Goal: Task Accomplishment & Management: Use online tool/utility

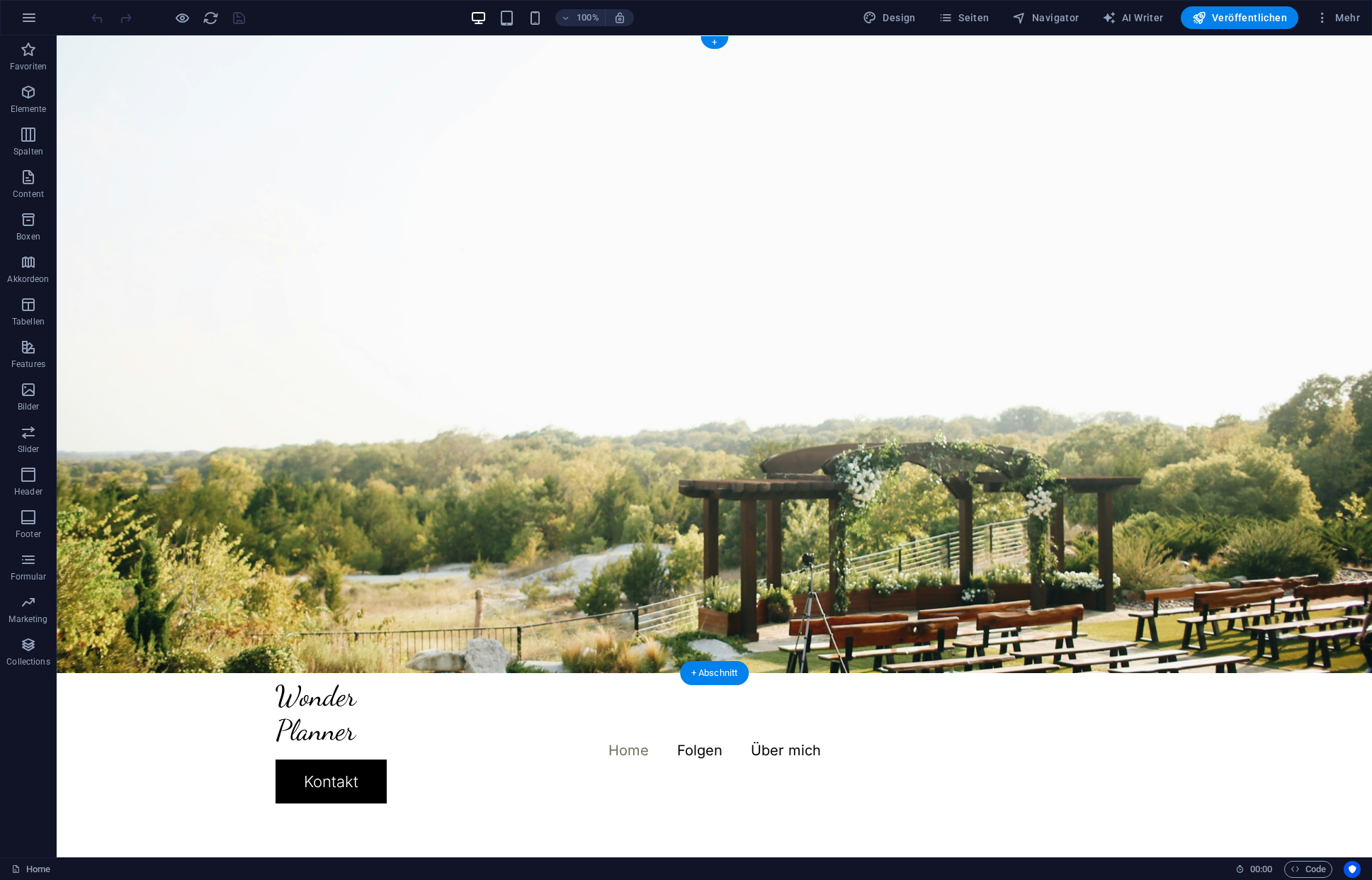
click at [542, 502] on figure at bounding box center [714, 354] width 1315 height 638
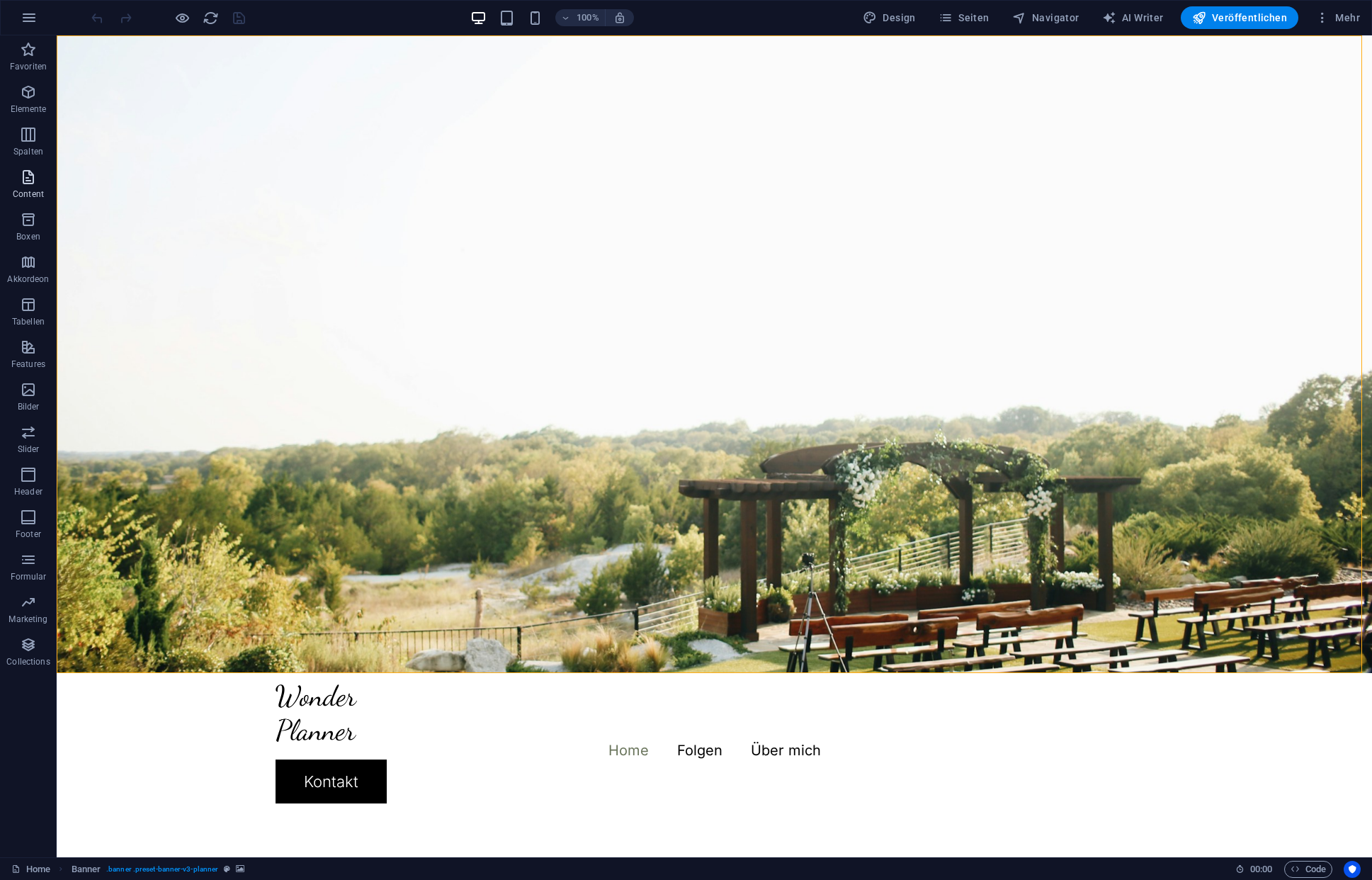
click at [30, 179] on icon "button" at bounding box center [28, 177] width 17 height 17
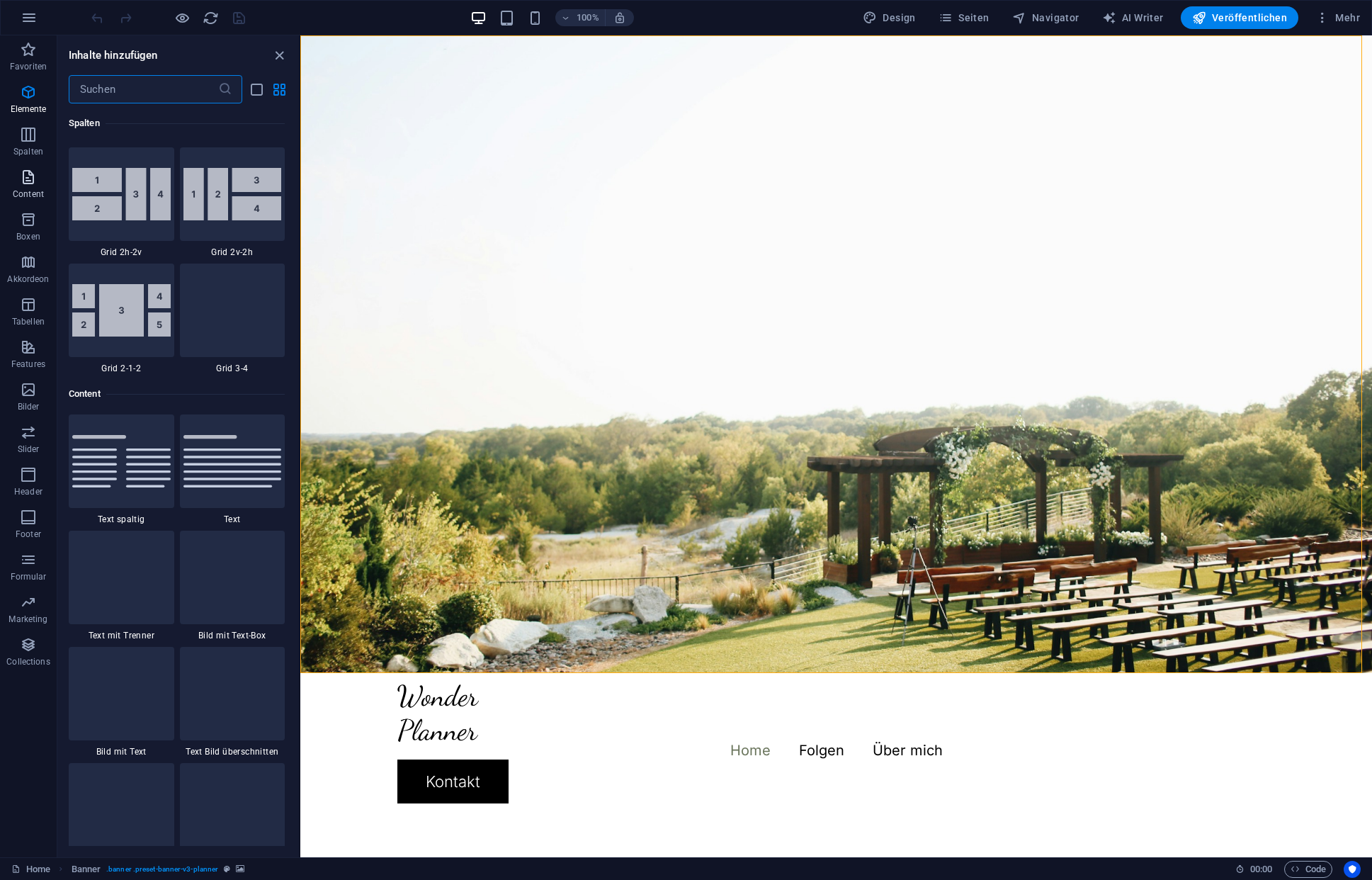
scroll to position [2478, 0]
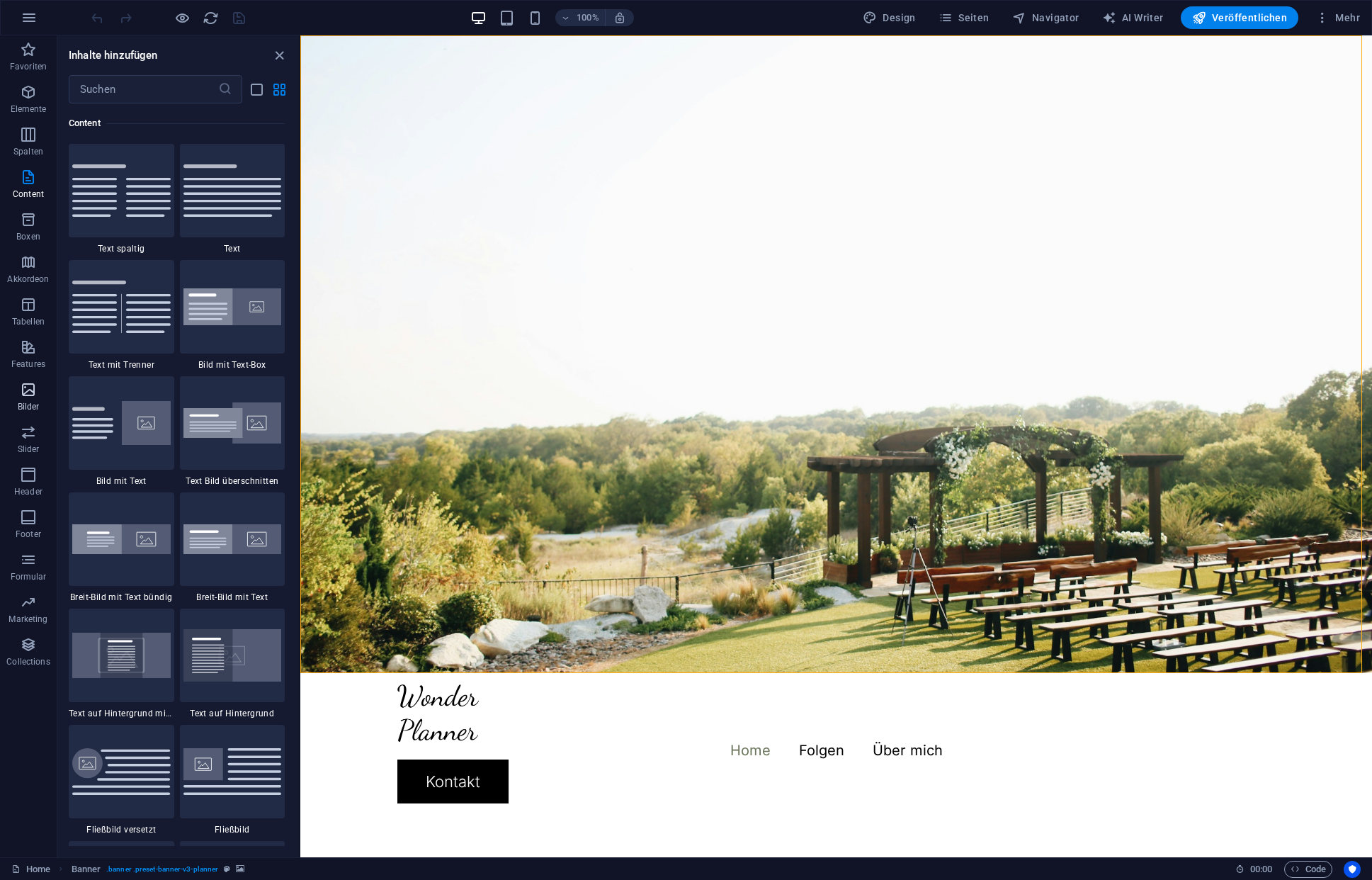
click at [30, 395] on icon "button" at bounding box center [28, 390] width 17 height 17
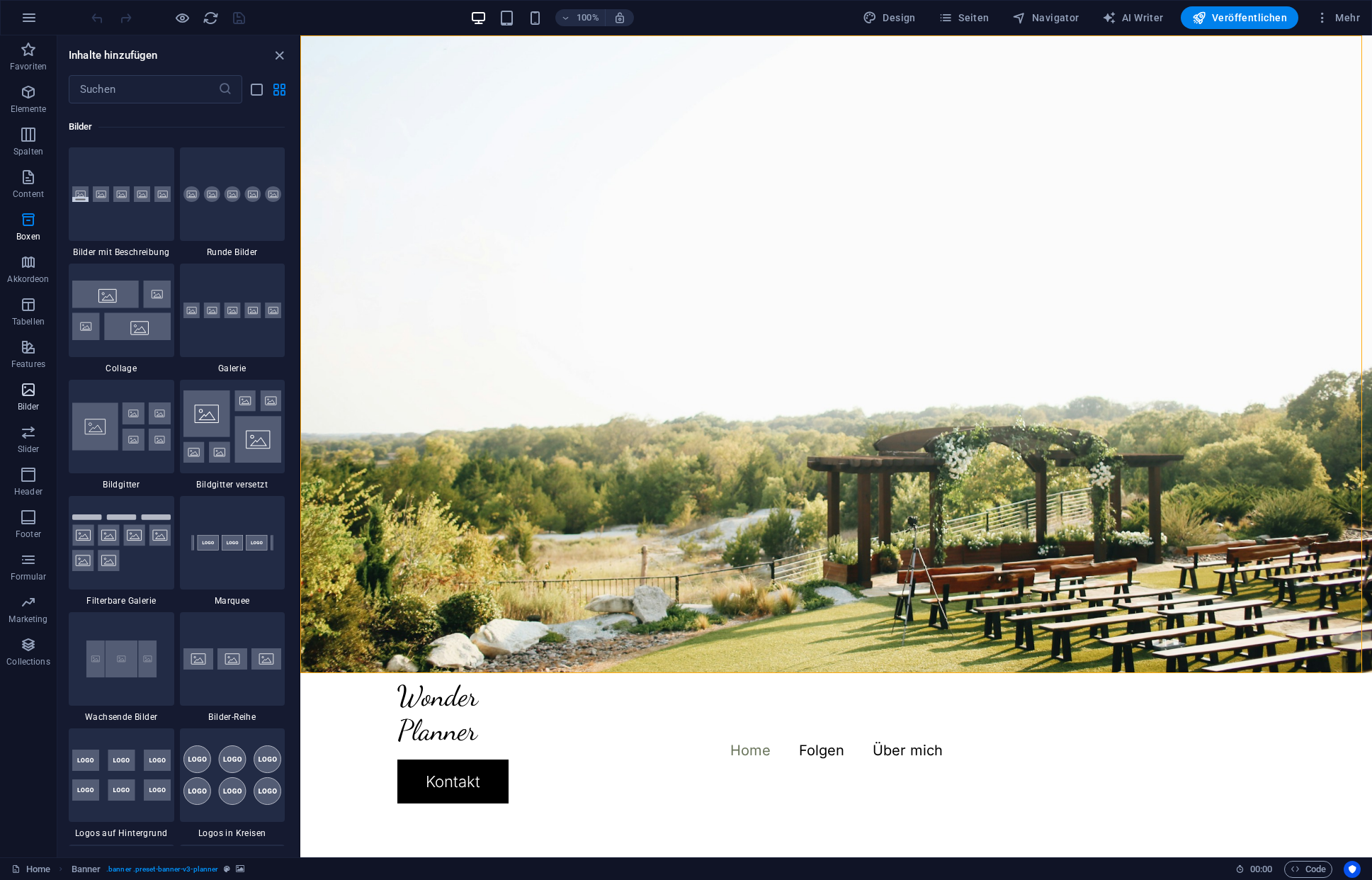
scroll to position [7182, 0]
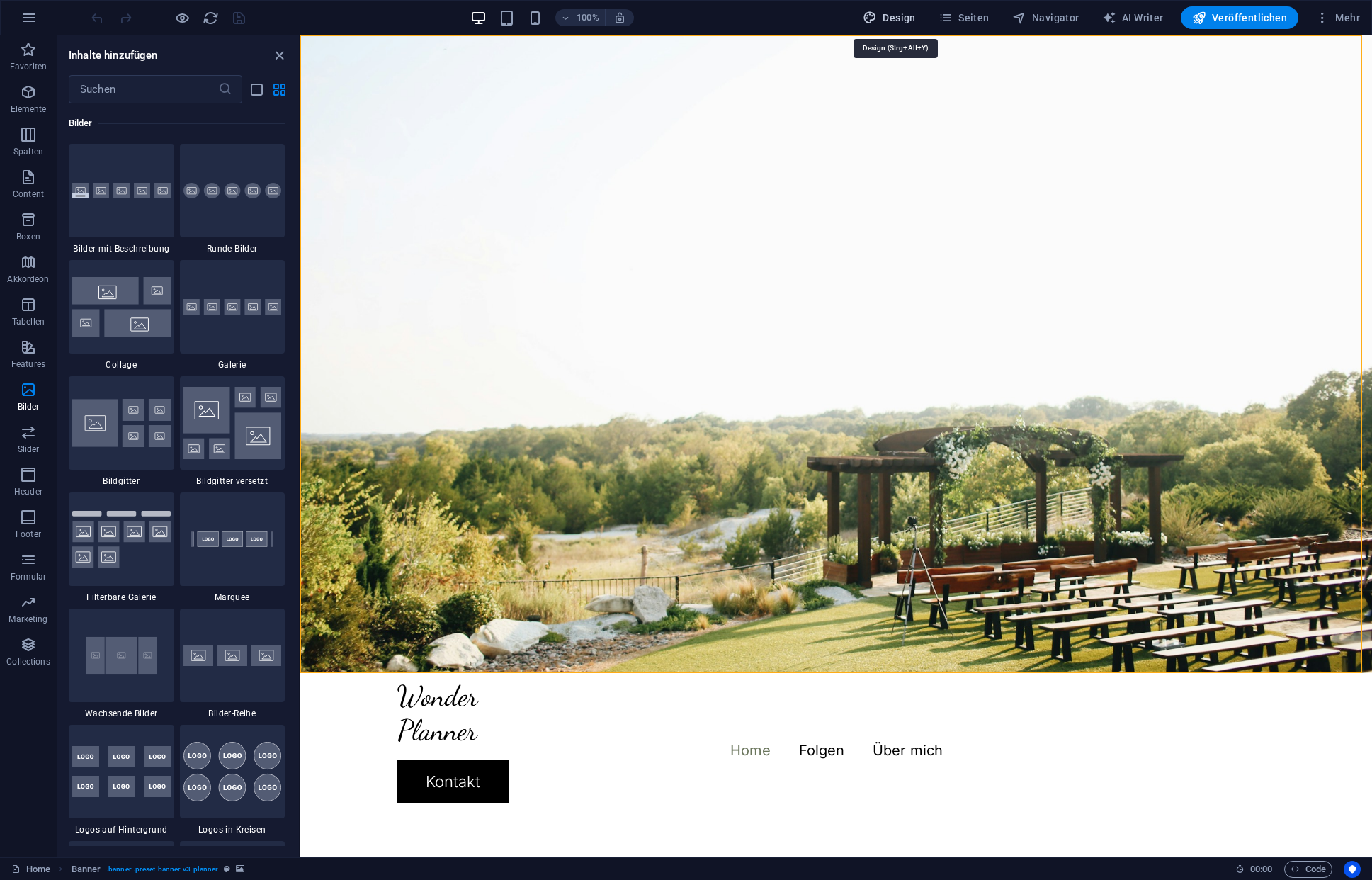
click at [904, 22] on span "Design" at bounding box center [889, 18] width 53 height 14
select select "px"
select select "300"
select select "px"
select select "rem"
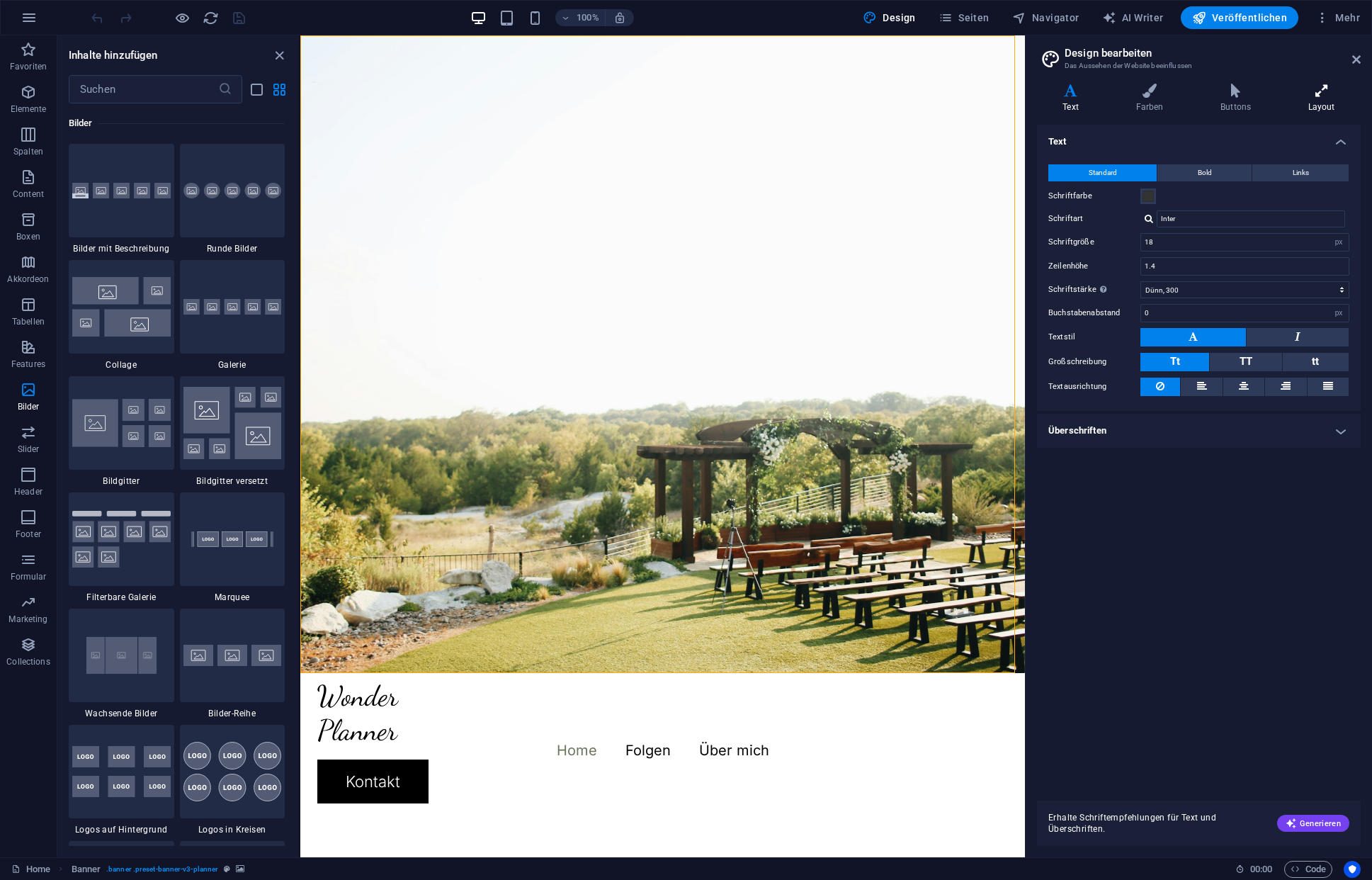
click at [1317, 100] on h4 "Layout" at bounding box center [1321, 98] width 79 height 30
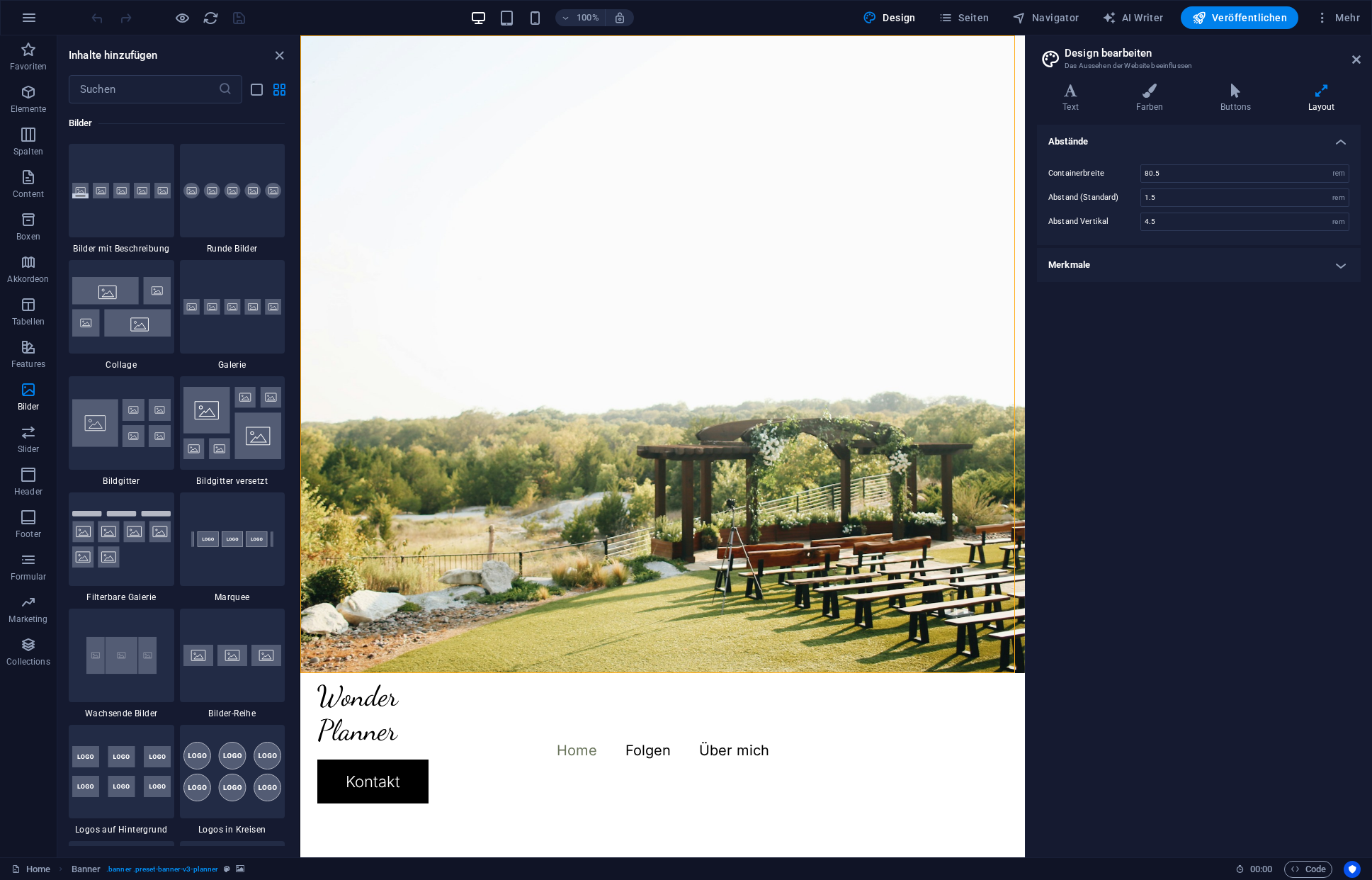
click at [1340, 266] on h4 "Merkmale" at bounding box center [1198, 265] width 324 height 34
click at [1076, 106] on h4 "Text" at bounding box center [1073, 98] width 73 height 30
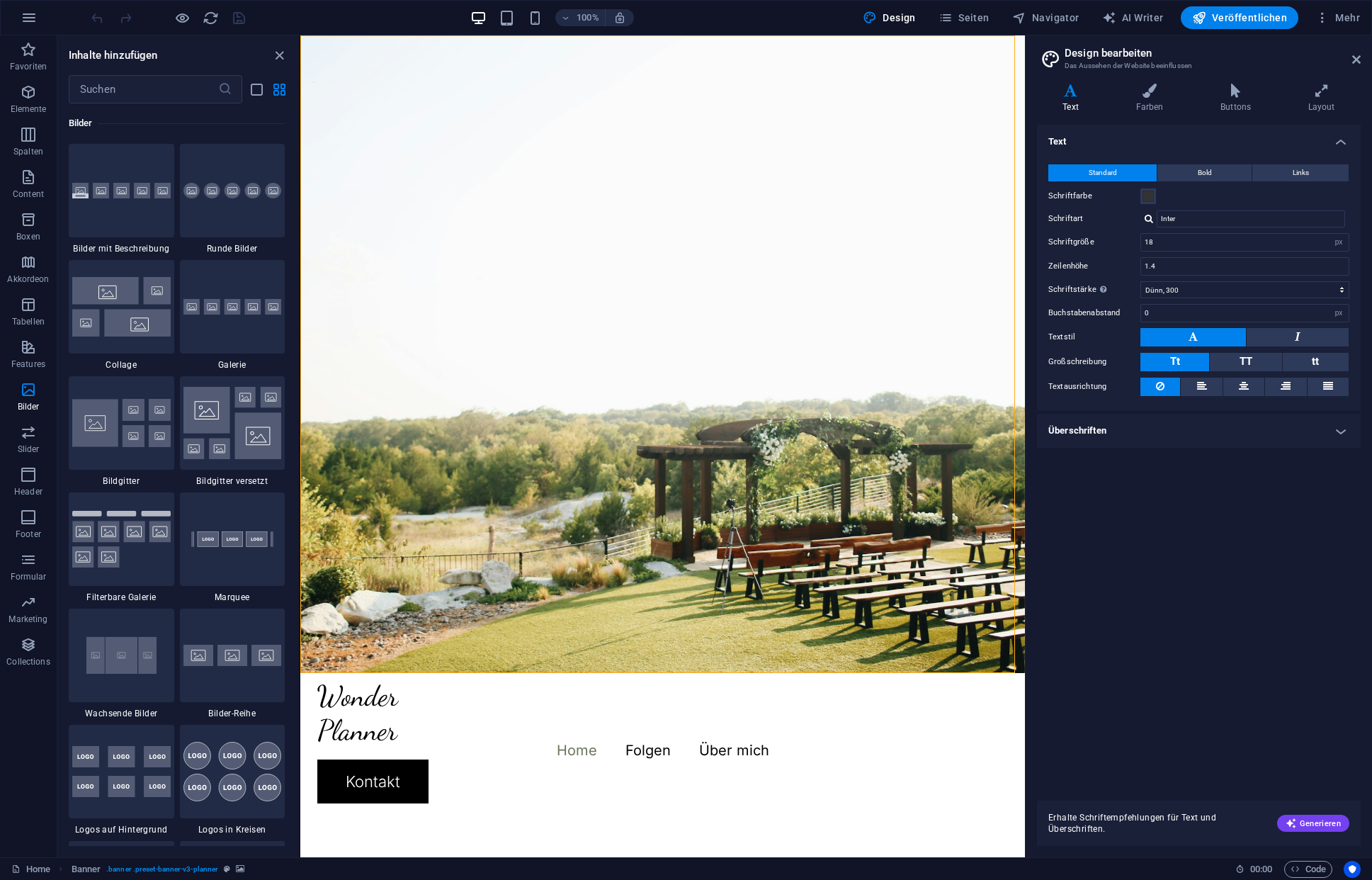
click at [1342, 435] on h4 "Überschriften" at bounding box center [1198, 431] width 324 height 34
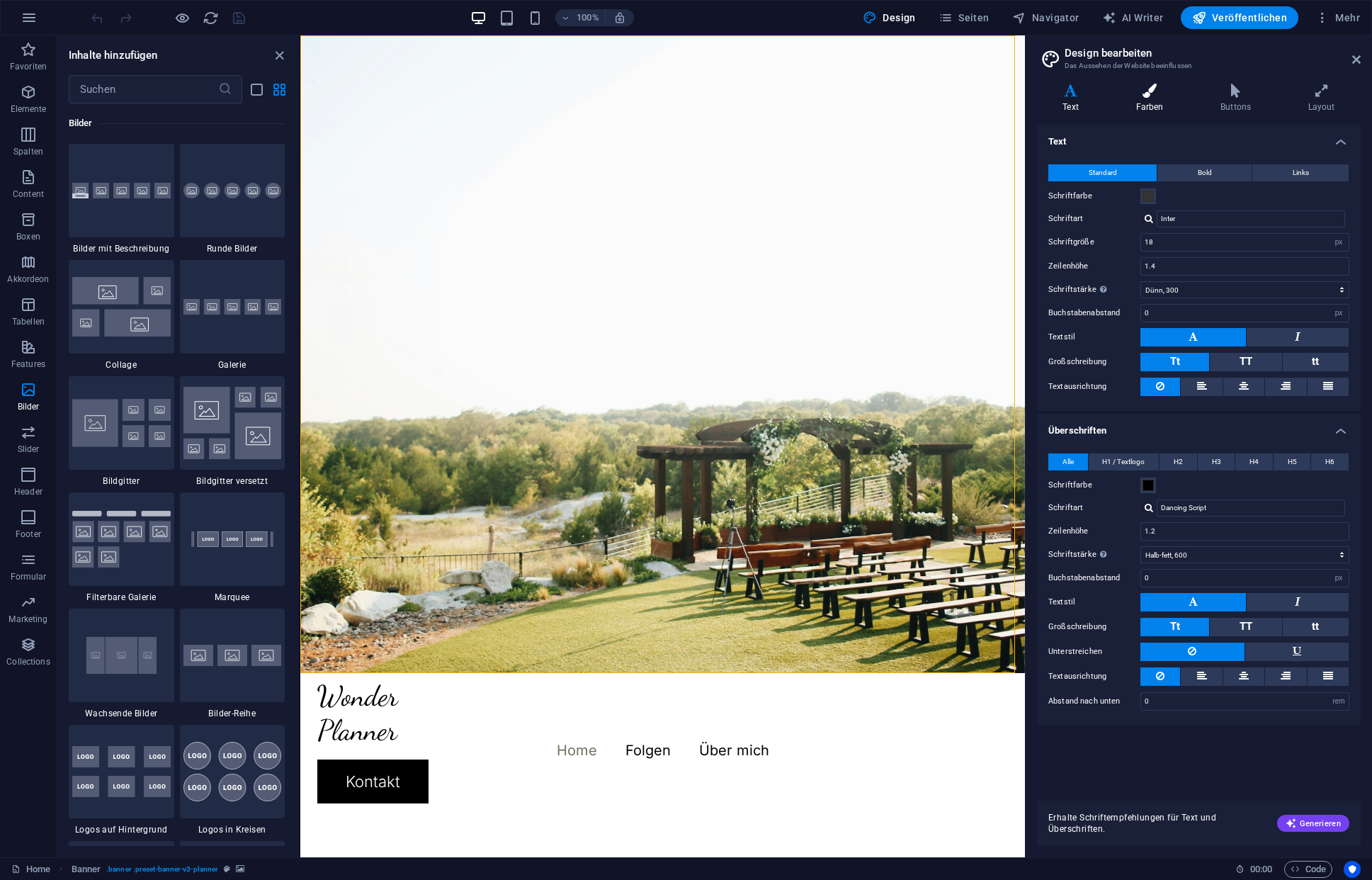
click at [1150, 98] on h4 "Farben" at bounding box center [1152, 98] width 85 height 30
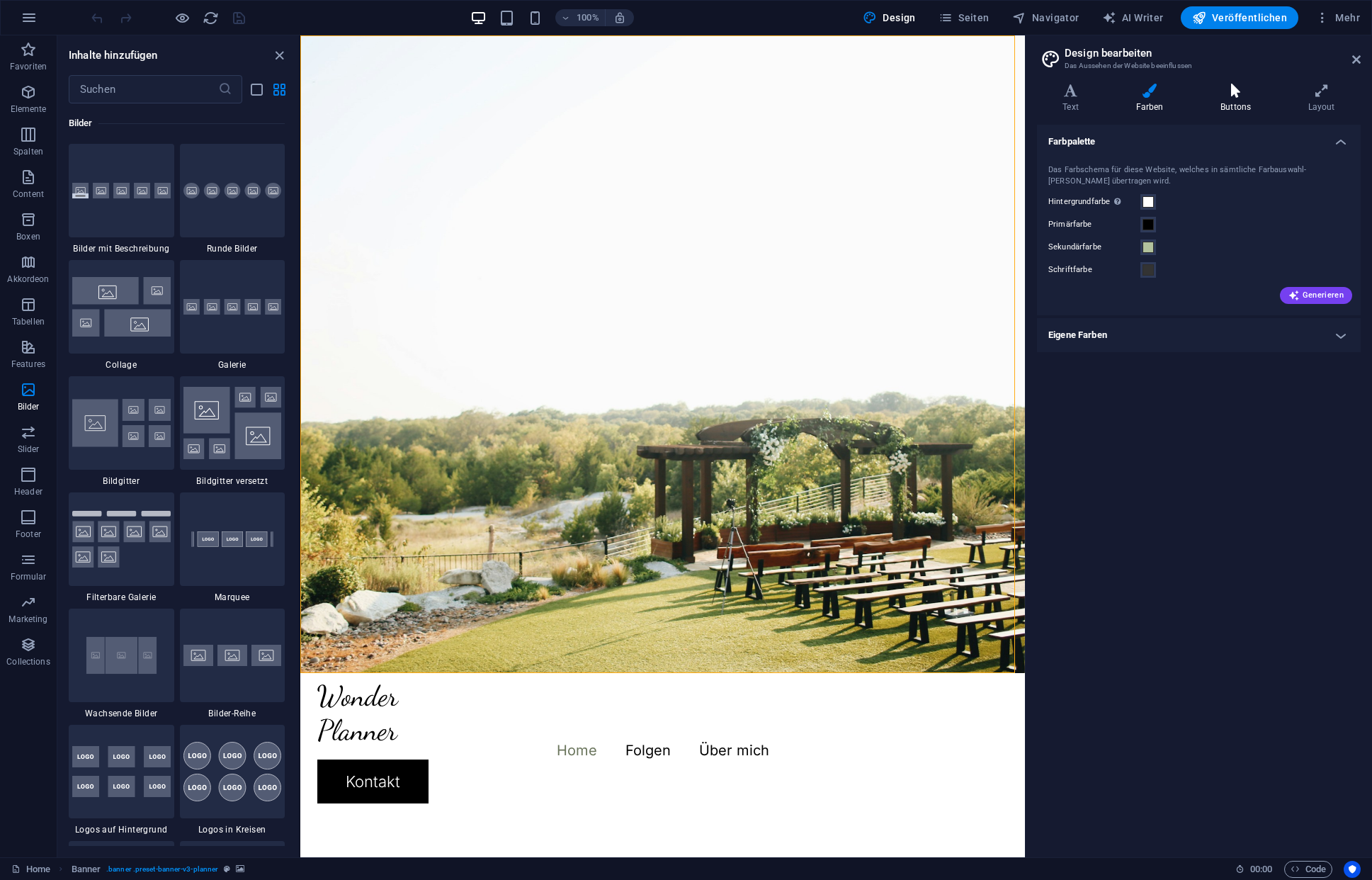
click at [1232, 102] on h4 "Buttons" at bounding box center [1239, 98] width 88 height 30
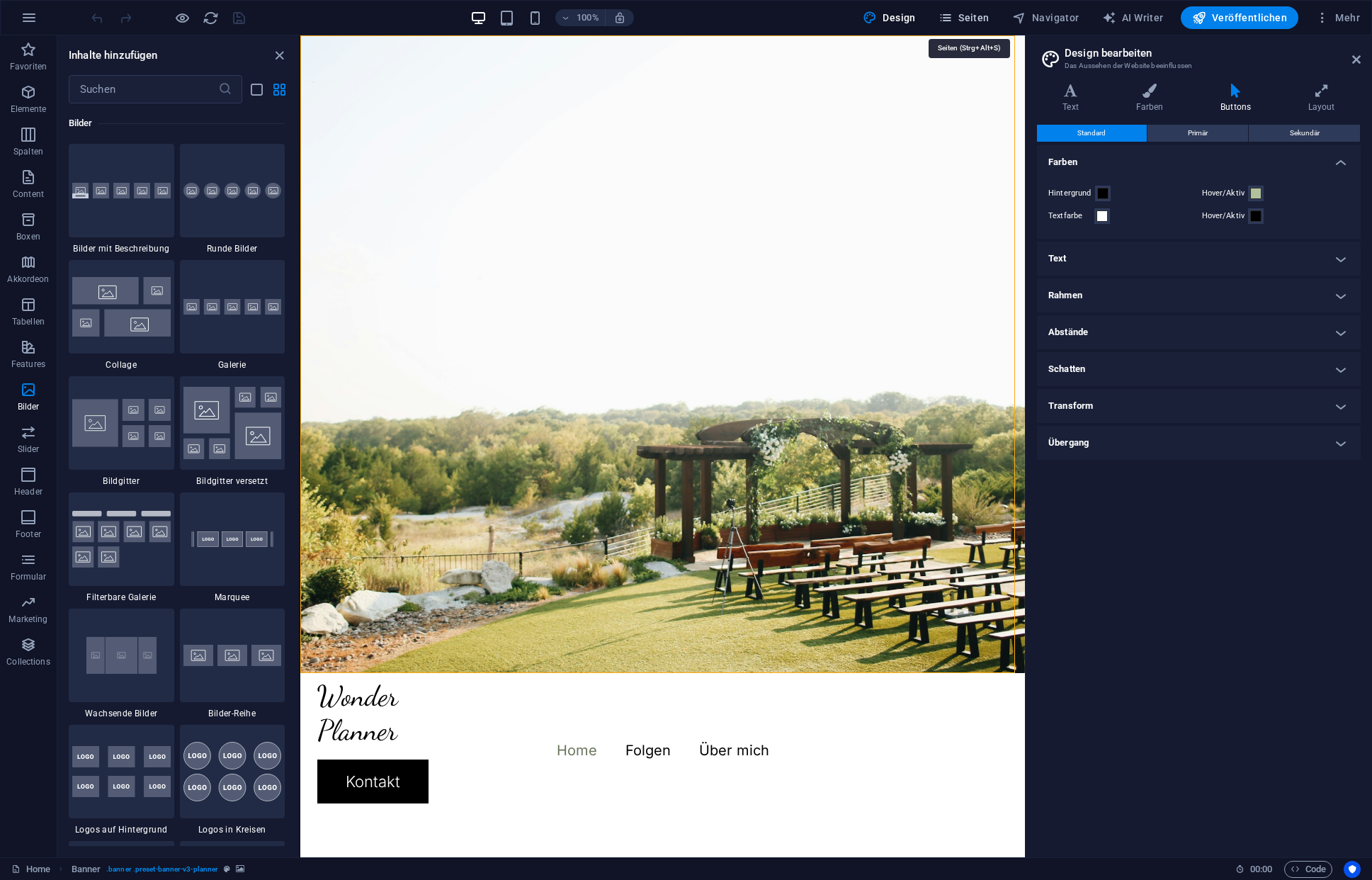
click at [965, 17] on span "Seiten" at bounding box center [965, 18] width 51 height 14
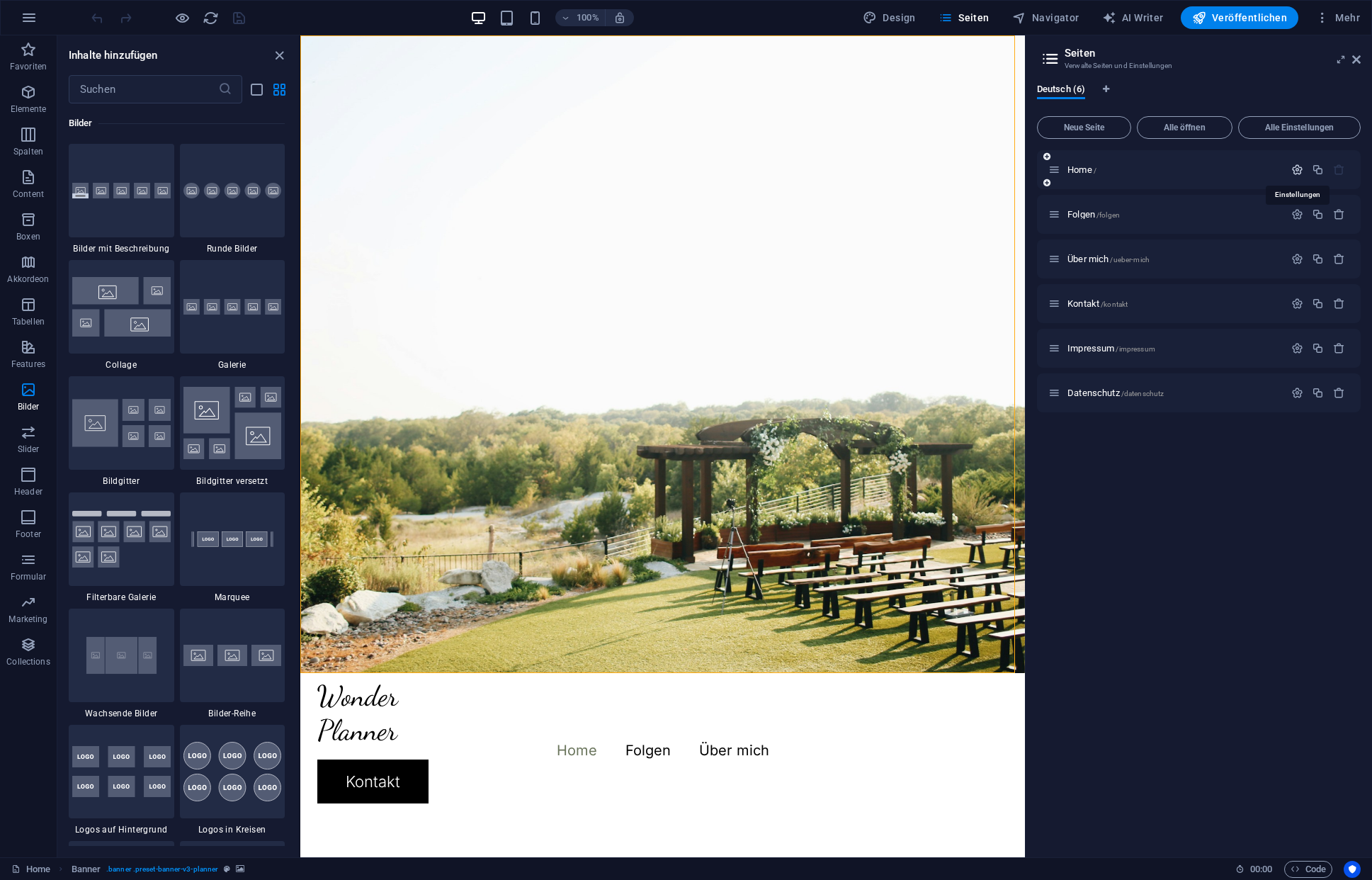
click at [1294, 169] on icon "button" at bounding box center [1297, 169] width 12 height 12
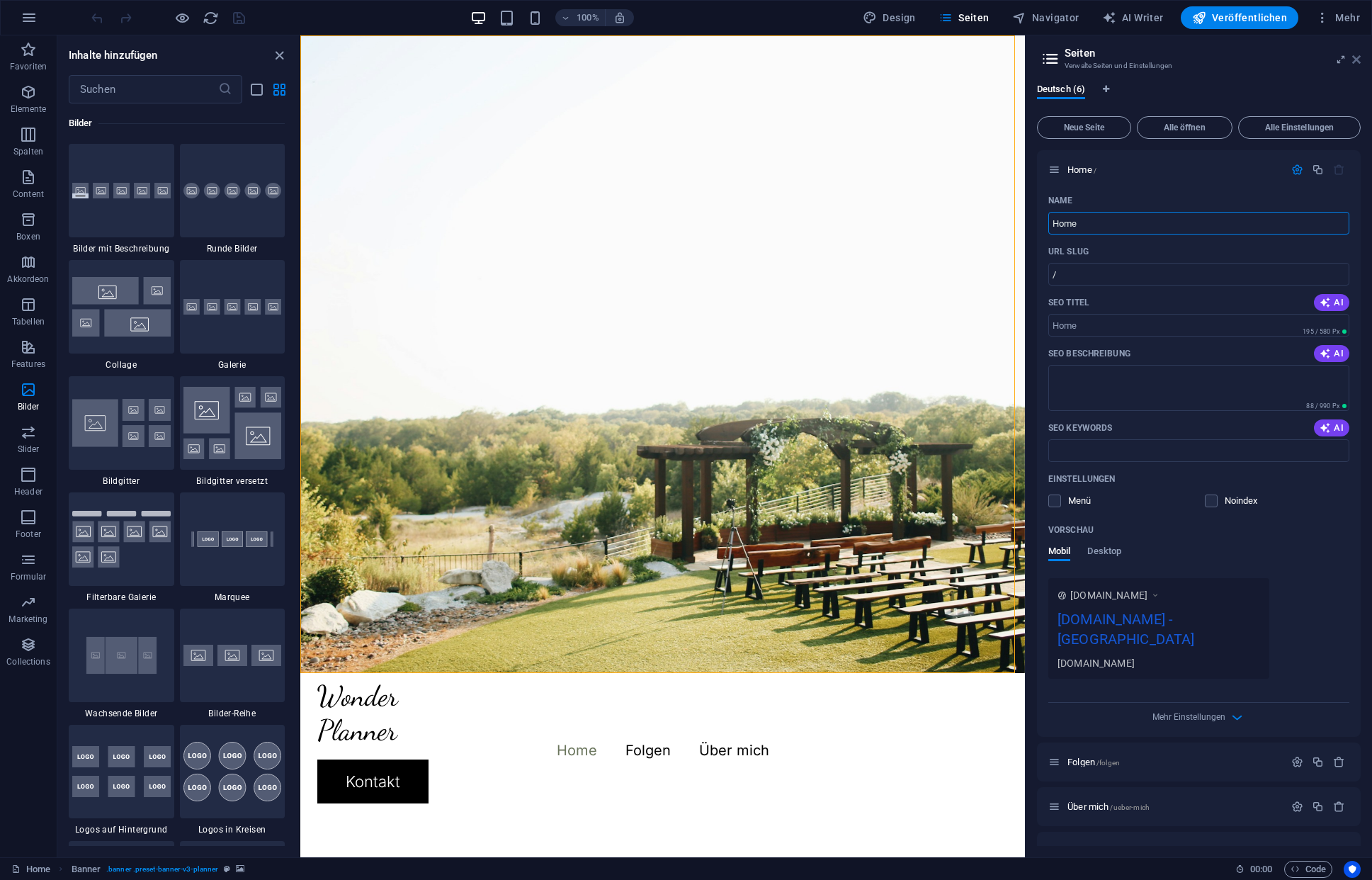
click at [1359, 59] on icon at bounding box center [1356, 60] width 9 height 11
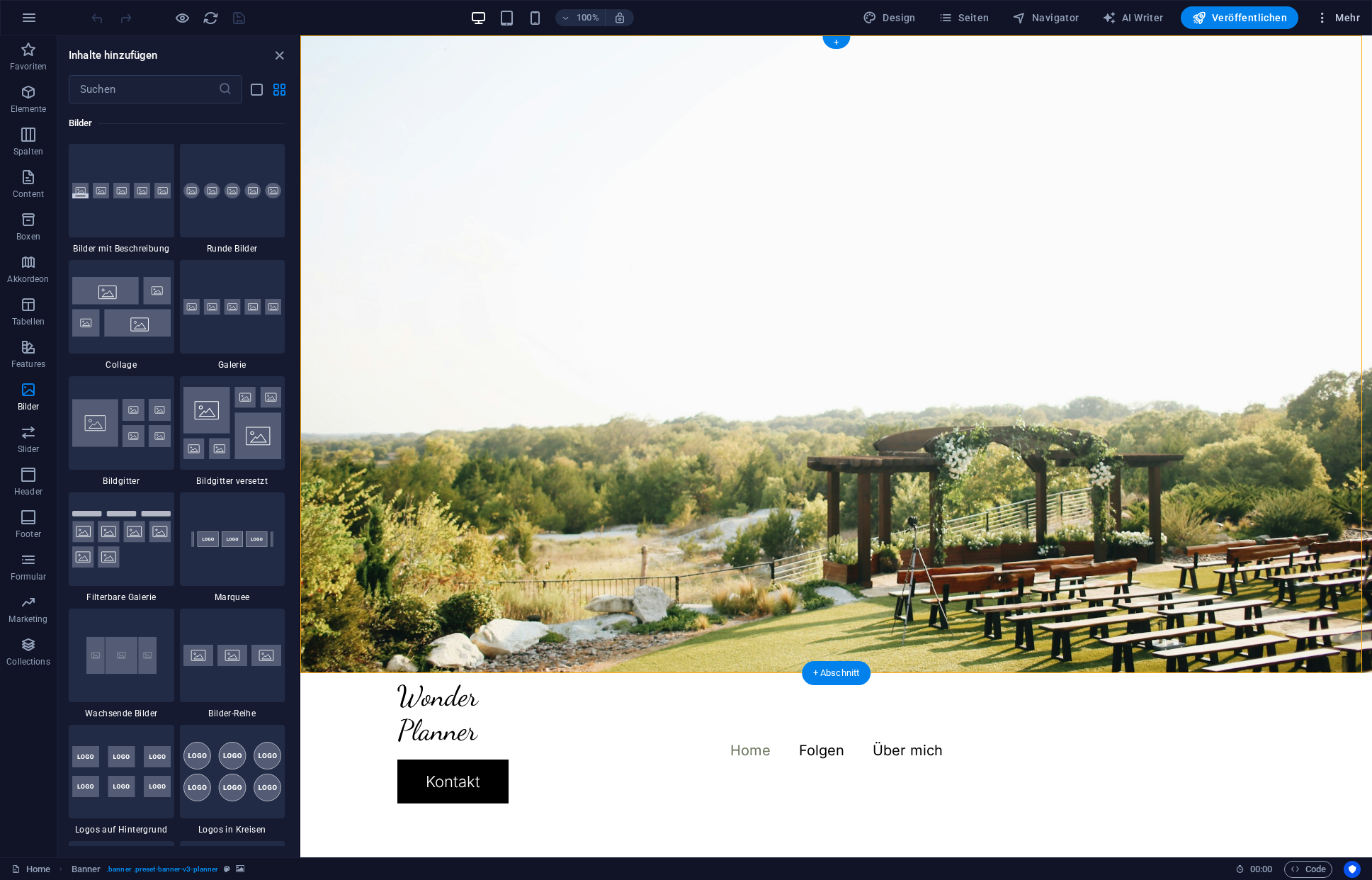
click at [1332, 16] on span "Mehr" at bounding box center [1337, 18] width 45 height 14
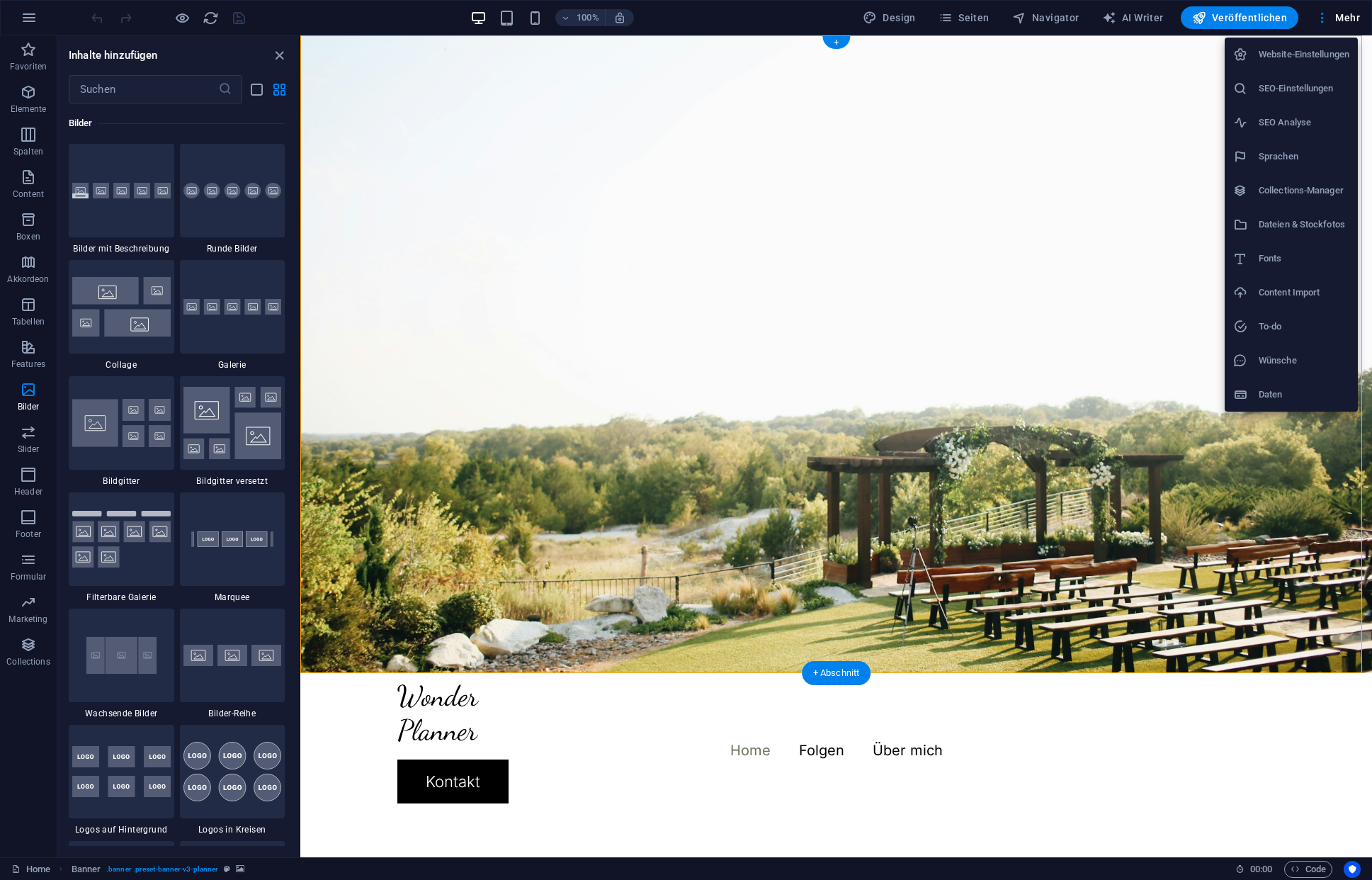
click at [282, 55] on div at bounding box center [686, 440] width 1372 height 880
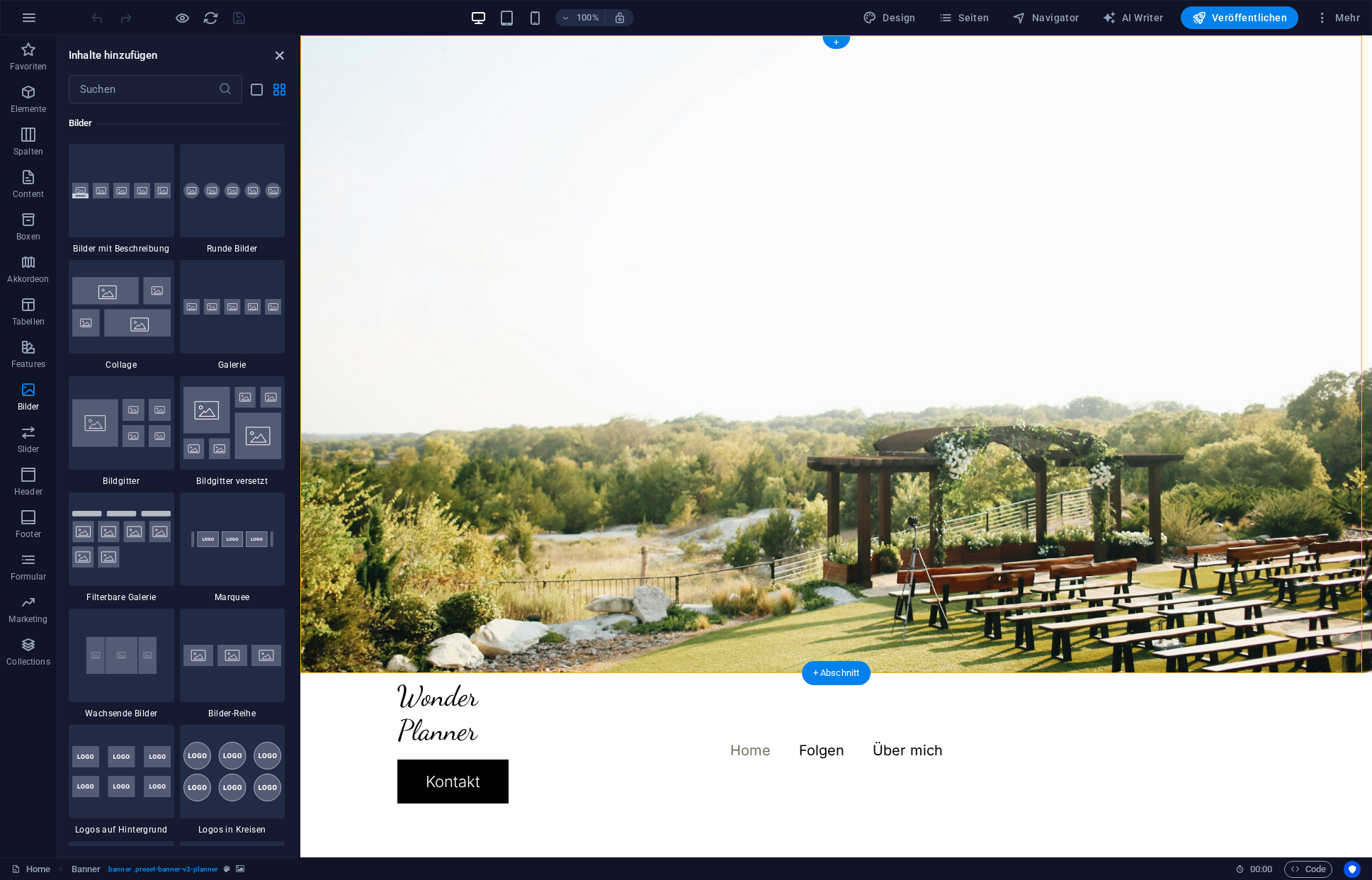
click at [279, 57] on icon "close panel" at bounding box center [279, 55] width 16 height 16
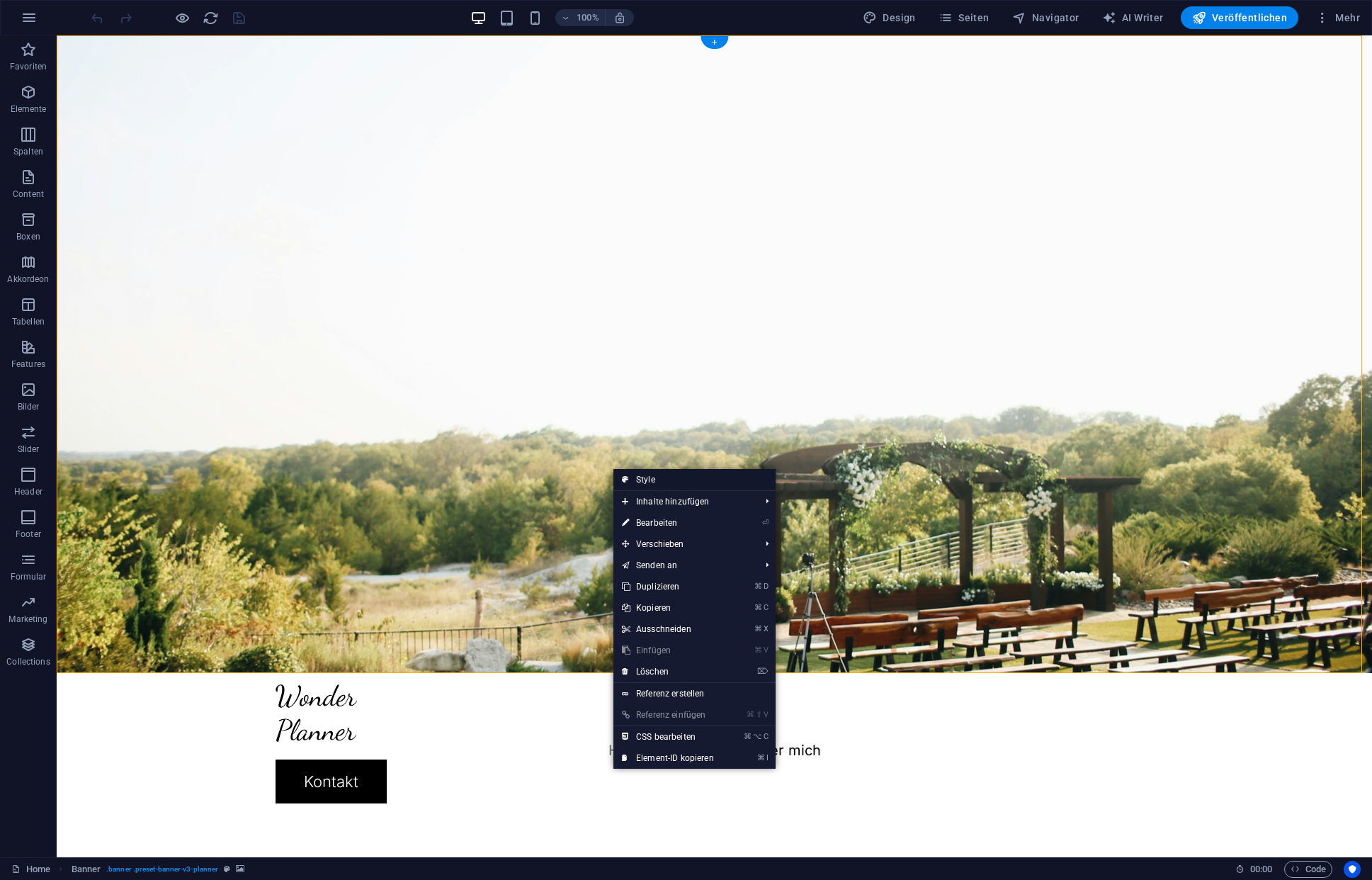
click at [648, 475] on link "Style" at bounding box center [695, 480] width 162 height 21
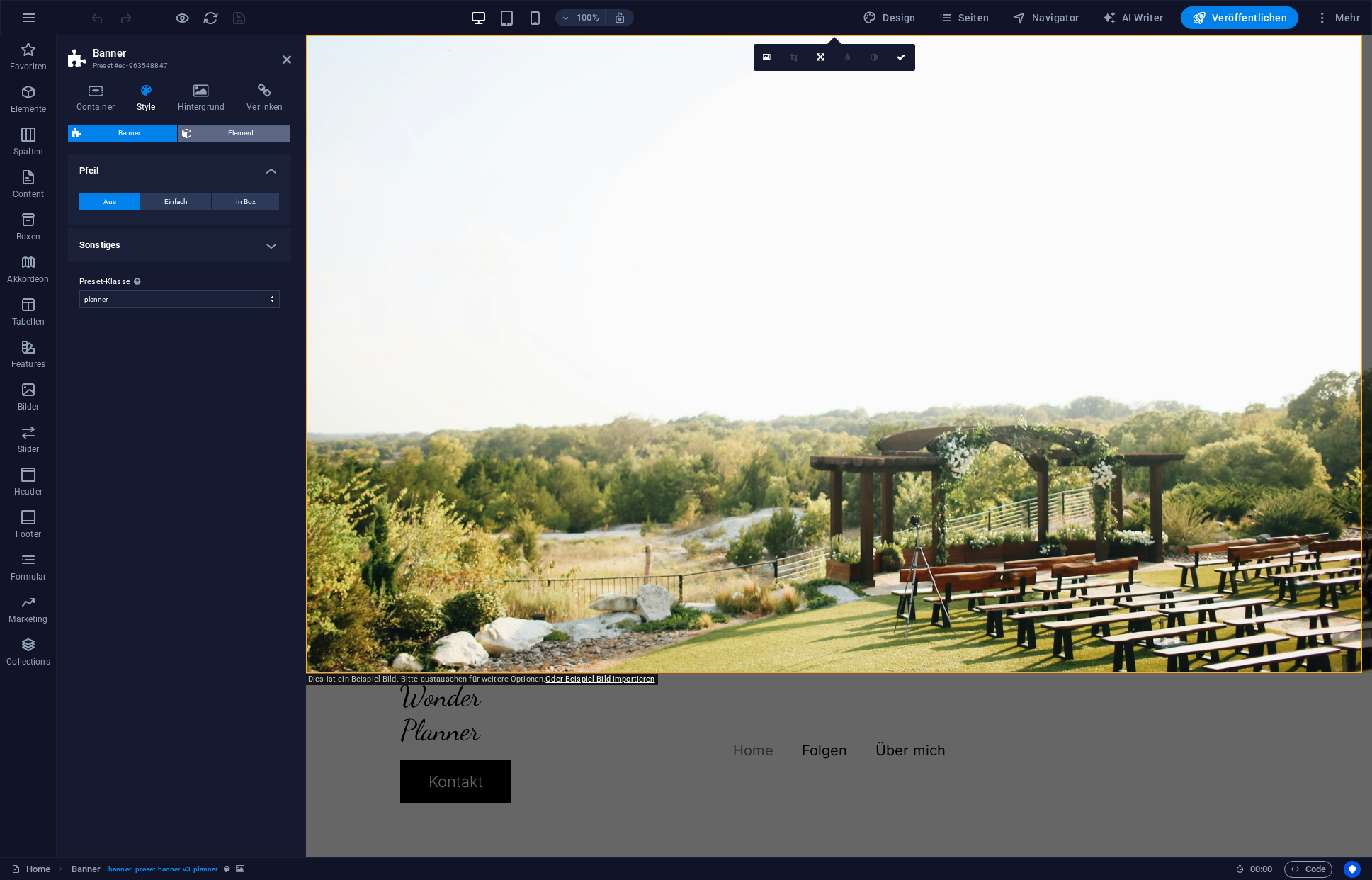
click at [223, 130] on span "Element" at bounding box center [242, 133] width 91 height 17
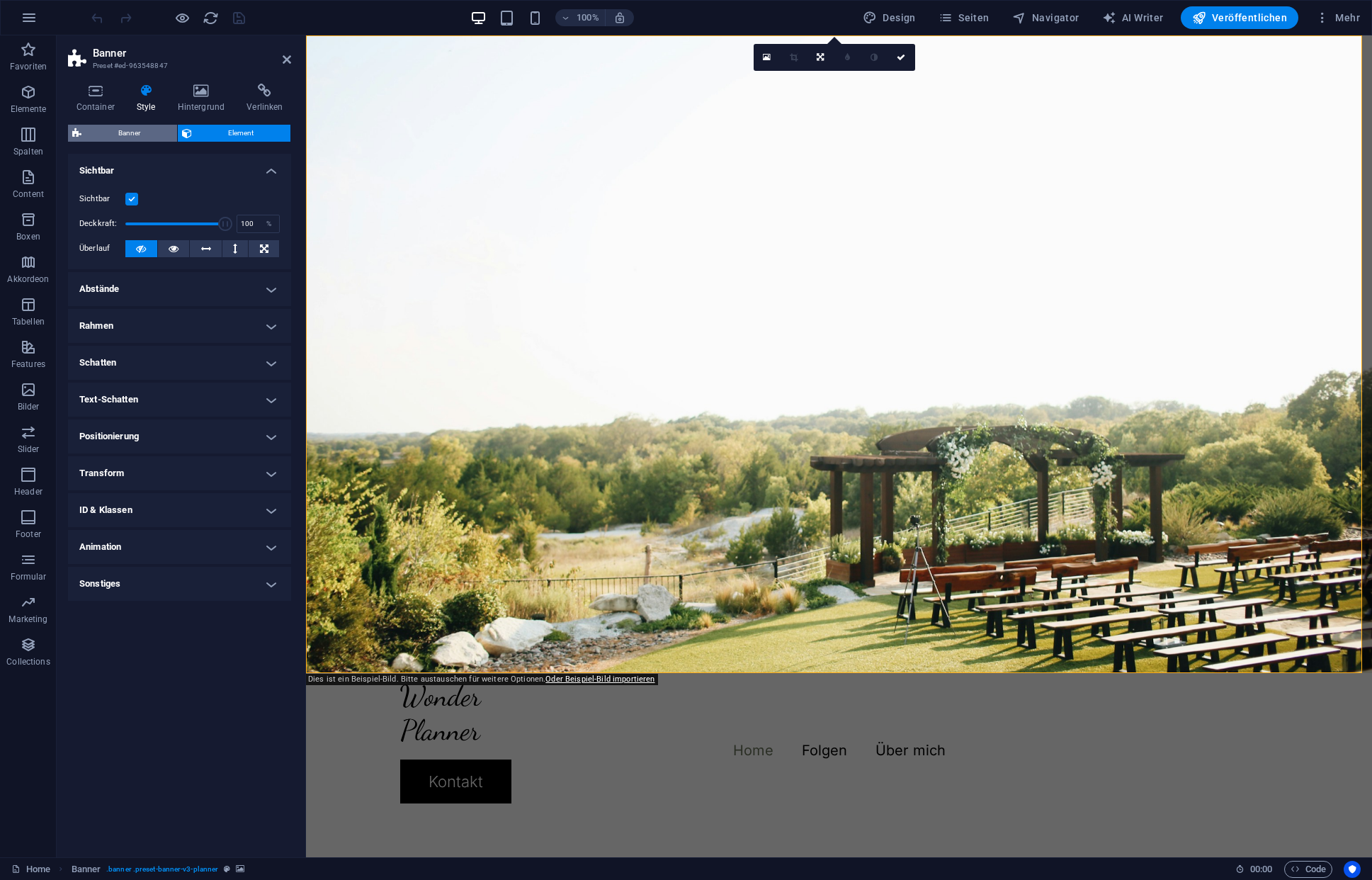
click at [137, 133] on span "Banner" at bounding box center [129, 133] width 87 height 17
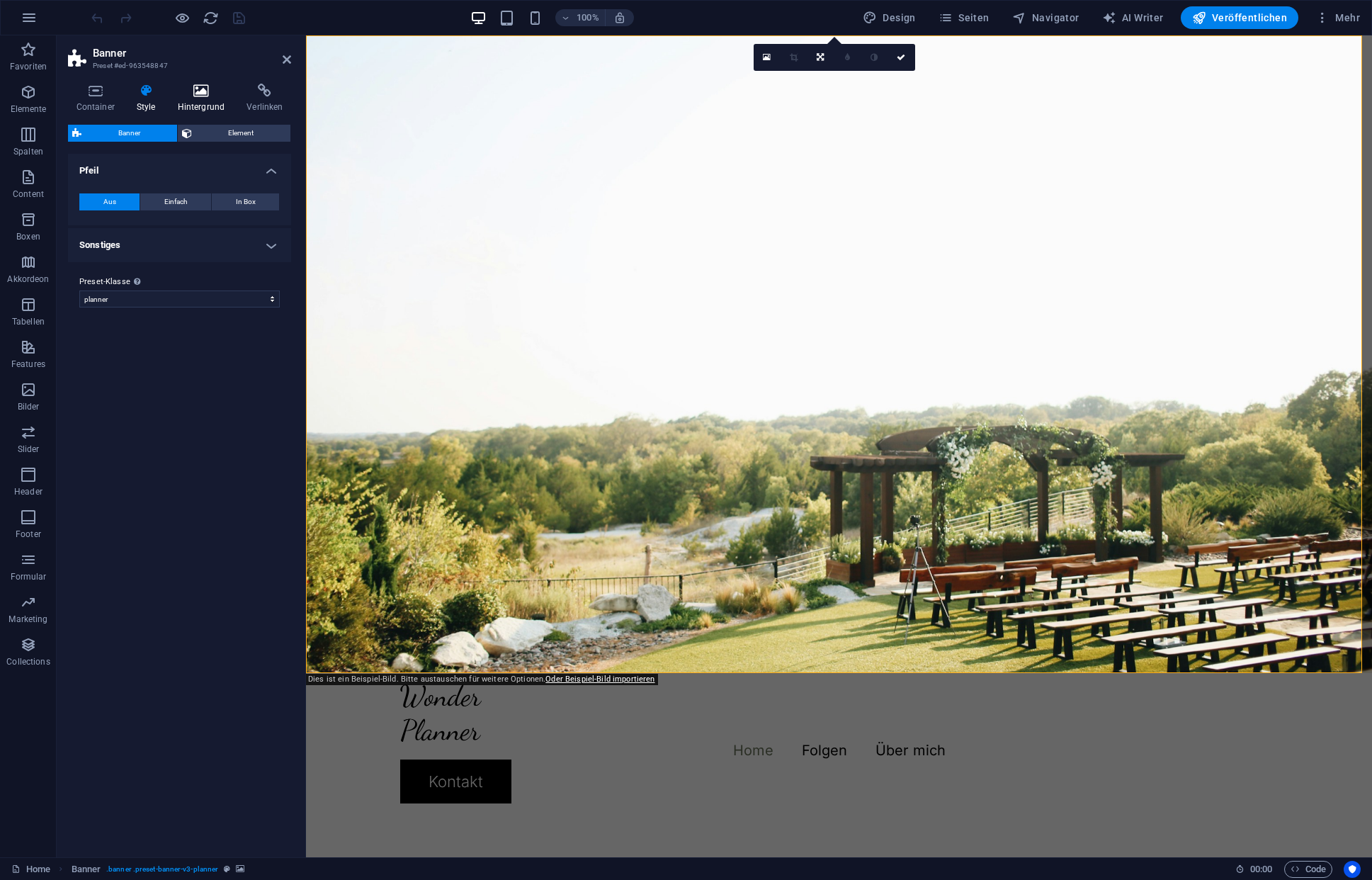
click at [190, 95] on icon at bounding box center [201, 91] width 64 height 14
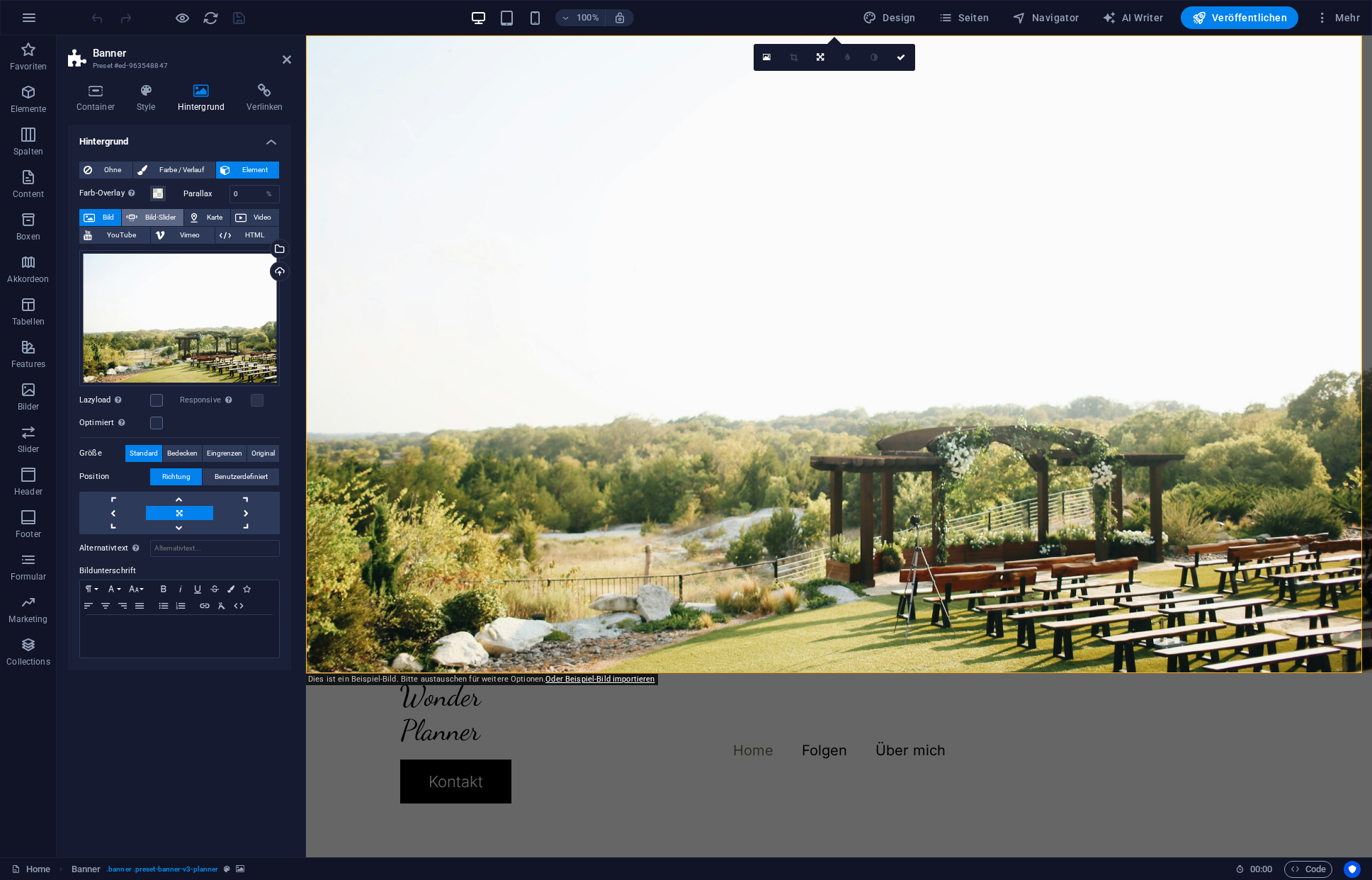
click at [161, 221] on span "Bild-Slider" at bounding box center [160, 218] width 37 height 17
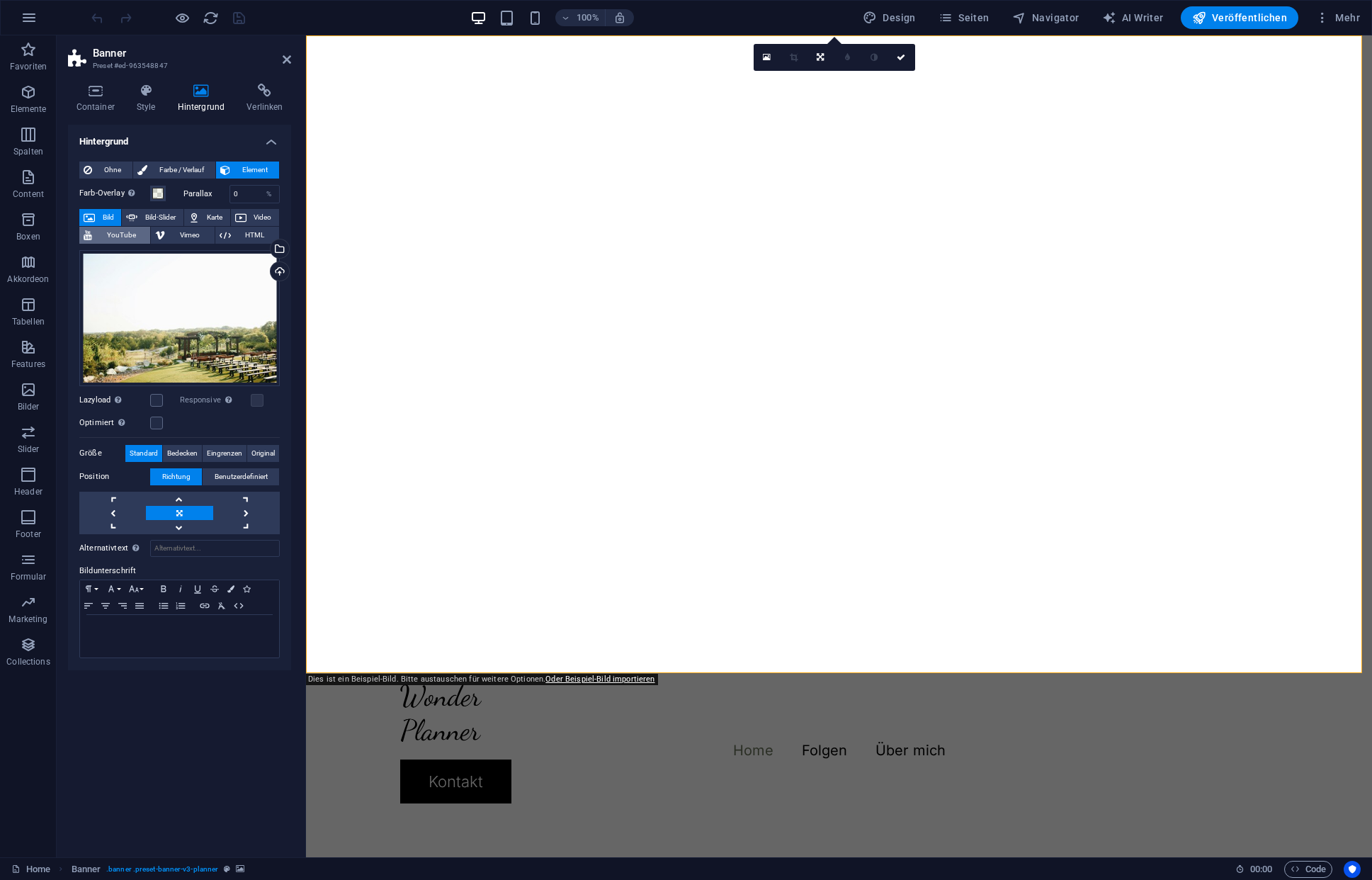
select select "ms"
select select "s"
select select "progressive"
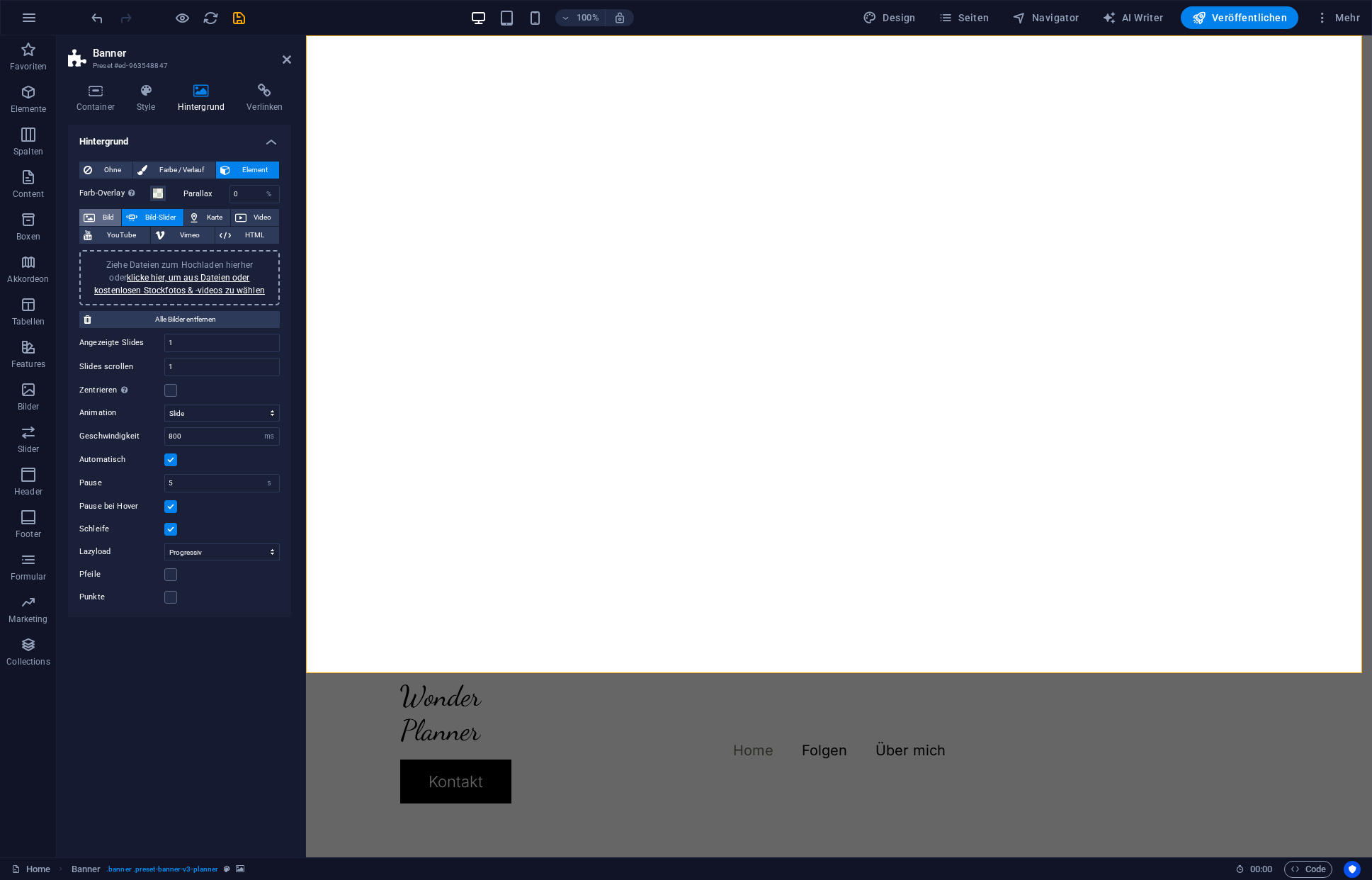
click at [99, 215] on span "Bild" at bounding box center [108, 218] width 18 height 17
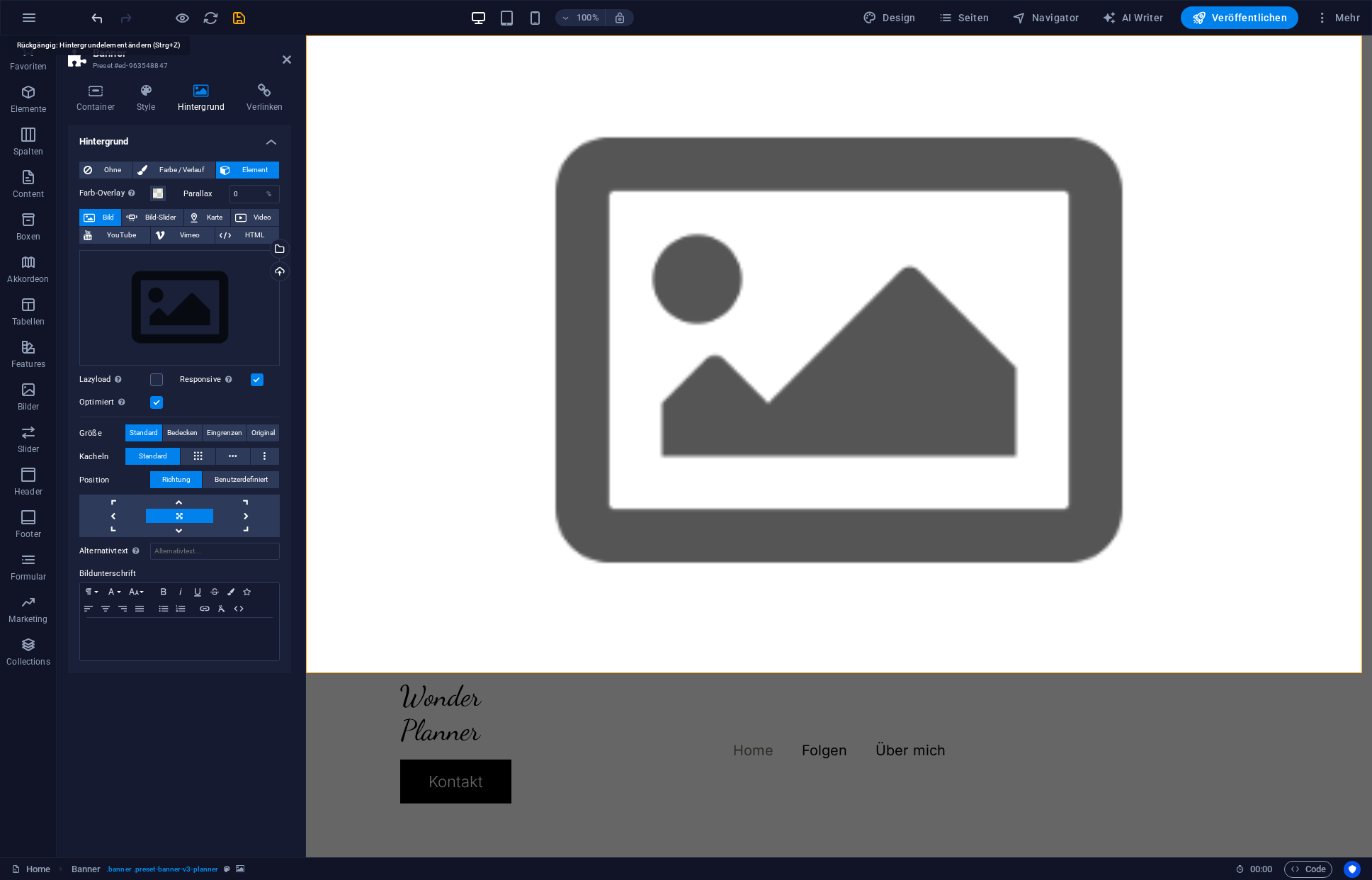
click at [96, 17] on icon "undo" at bounding box center [97, 18] width 16 height 16
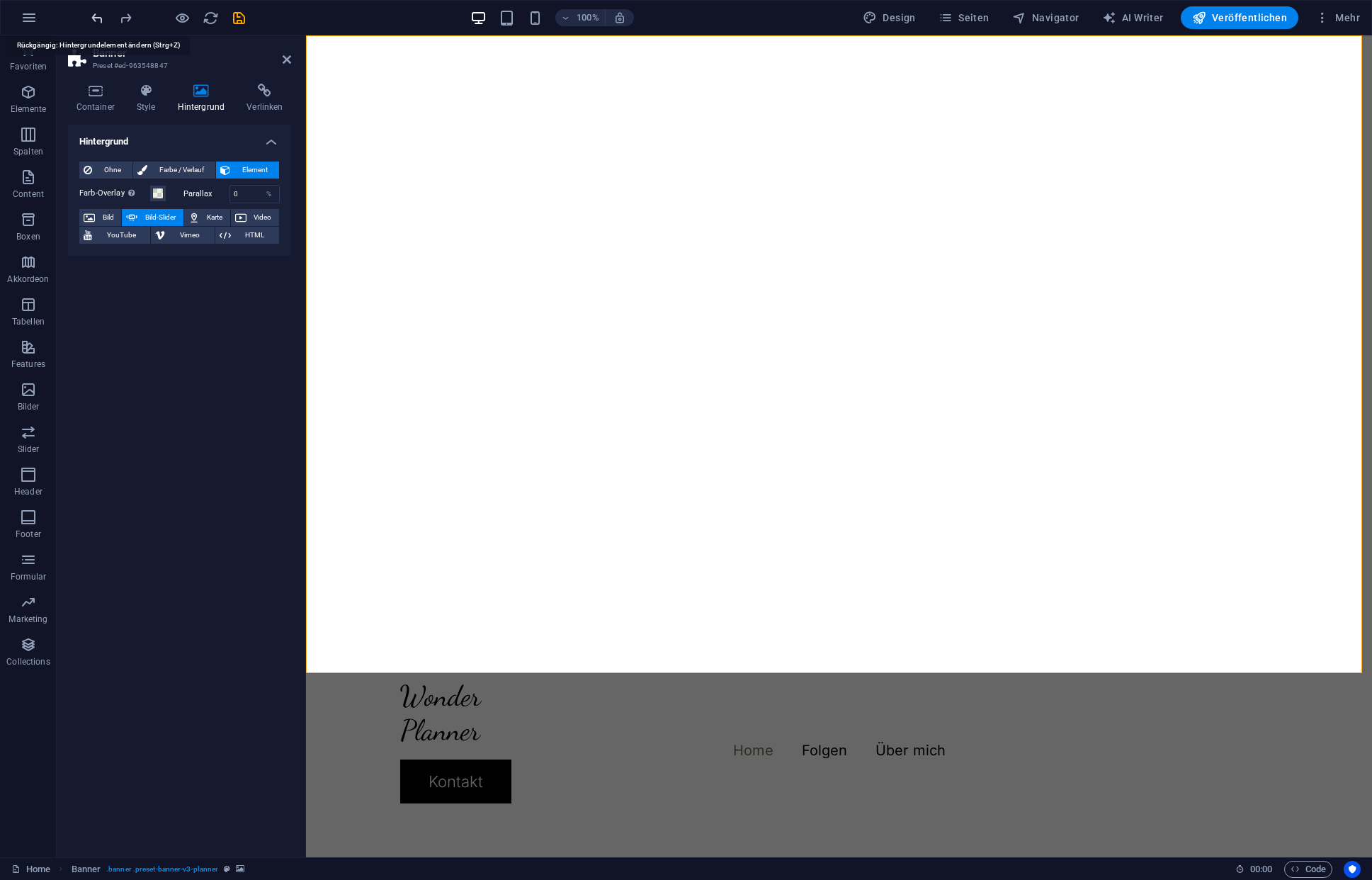
click at [96, 17] on icon "undo" at bounding box center [97, 18] width 16 height 16
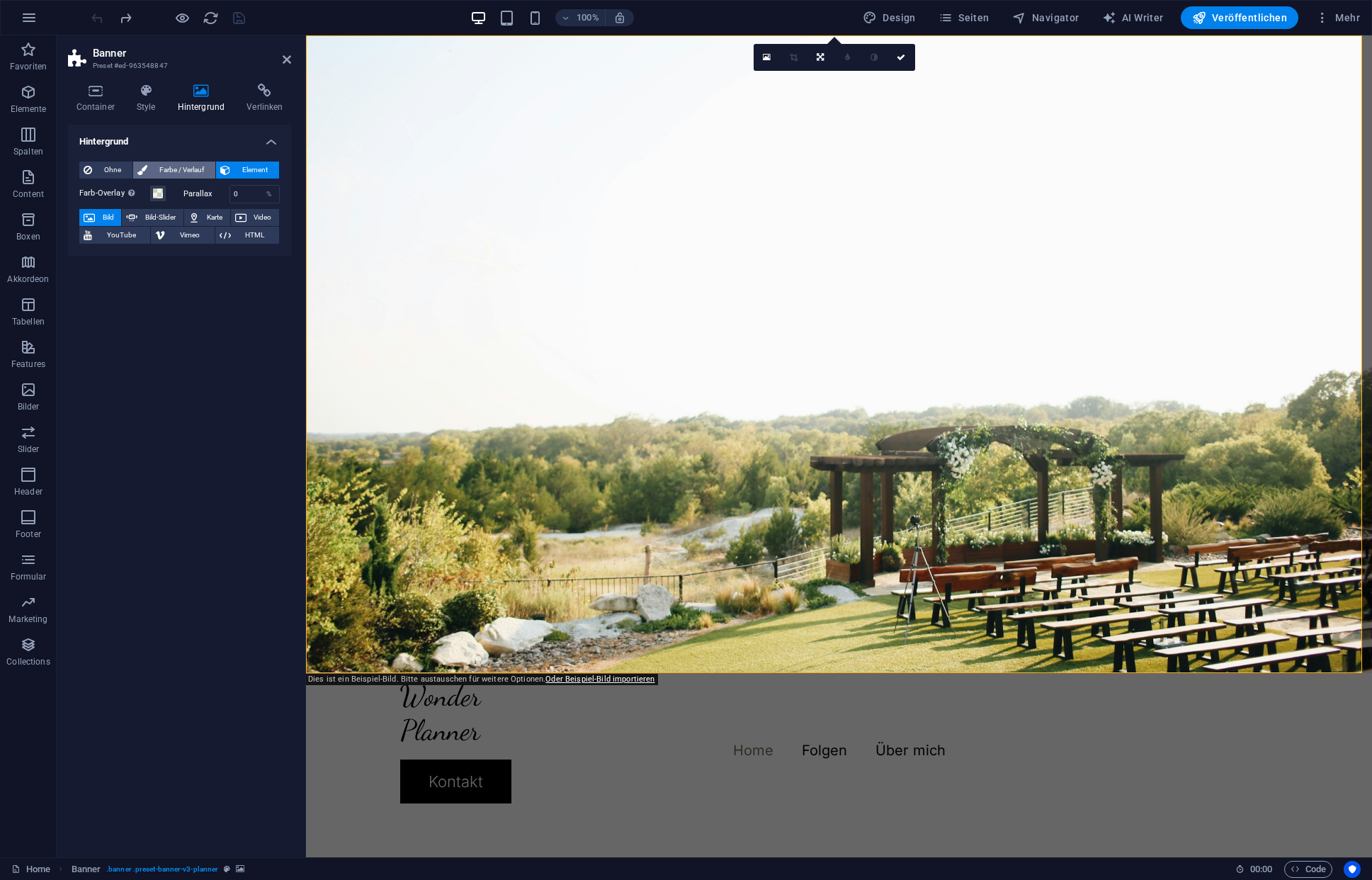
click at [185, 166] on span "Farbe / Verlauf" at bounding box center [181, 170] width 60 height 17
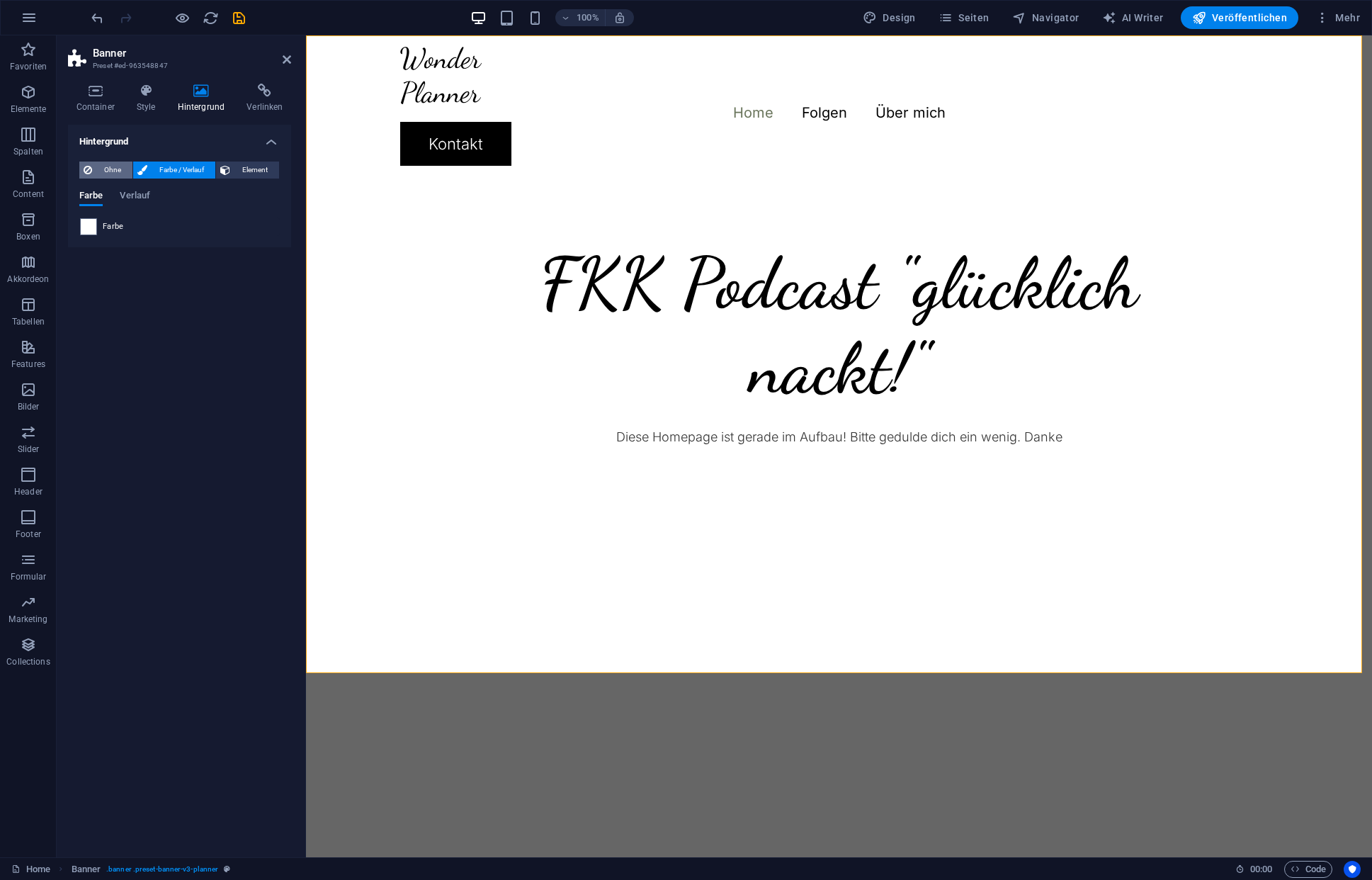
click at [108, 168] on span "Ohne" at bounding box center [112, 170] width 32 height 17
click at [239, 162] on span "Element" at bounding box center [254, 170] width 40 height 17
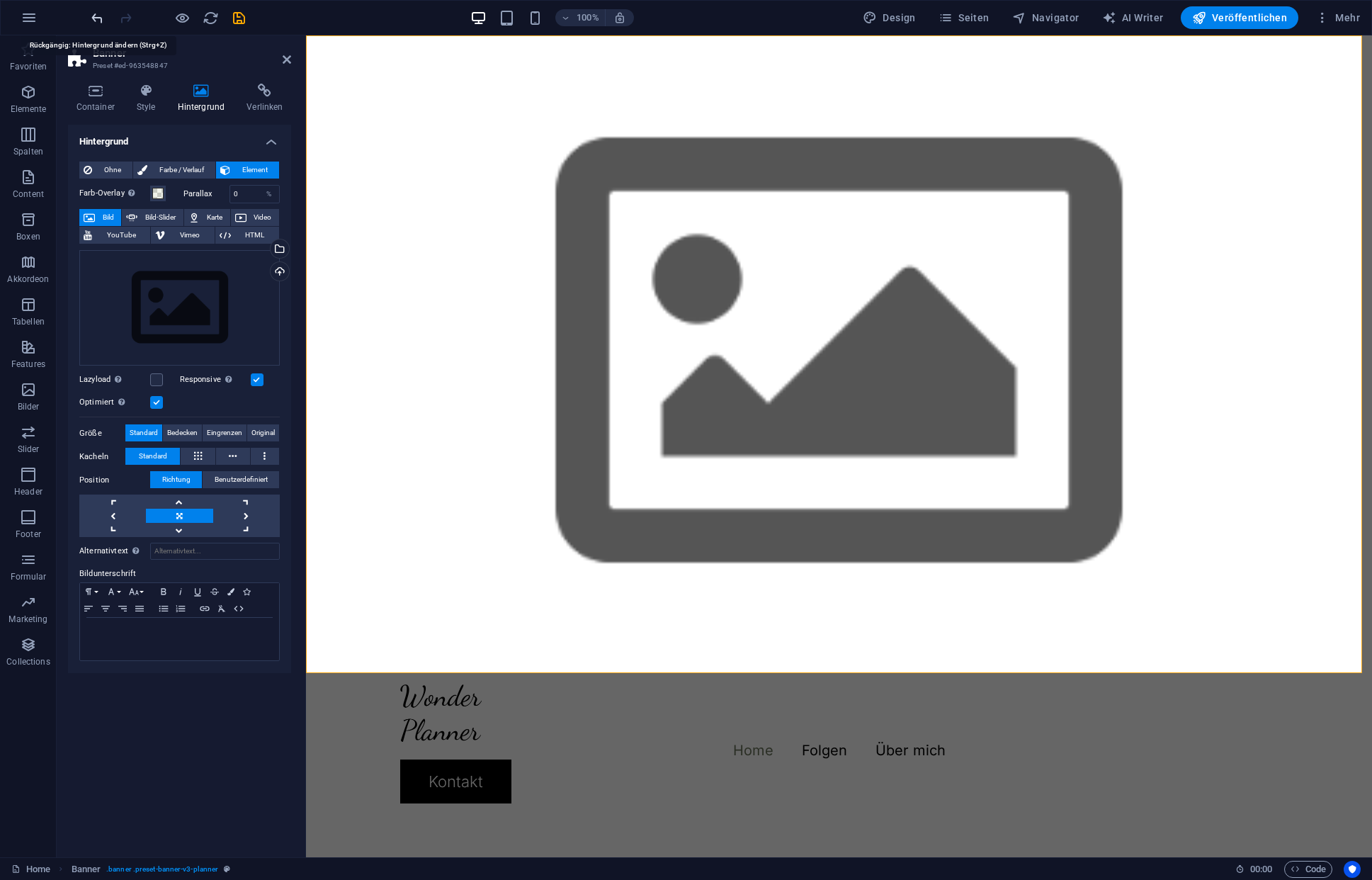
click at [95, 18] on icon "undo" at bounding box center [97, 18] width 16 height 16
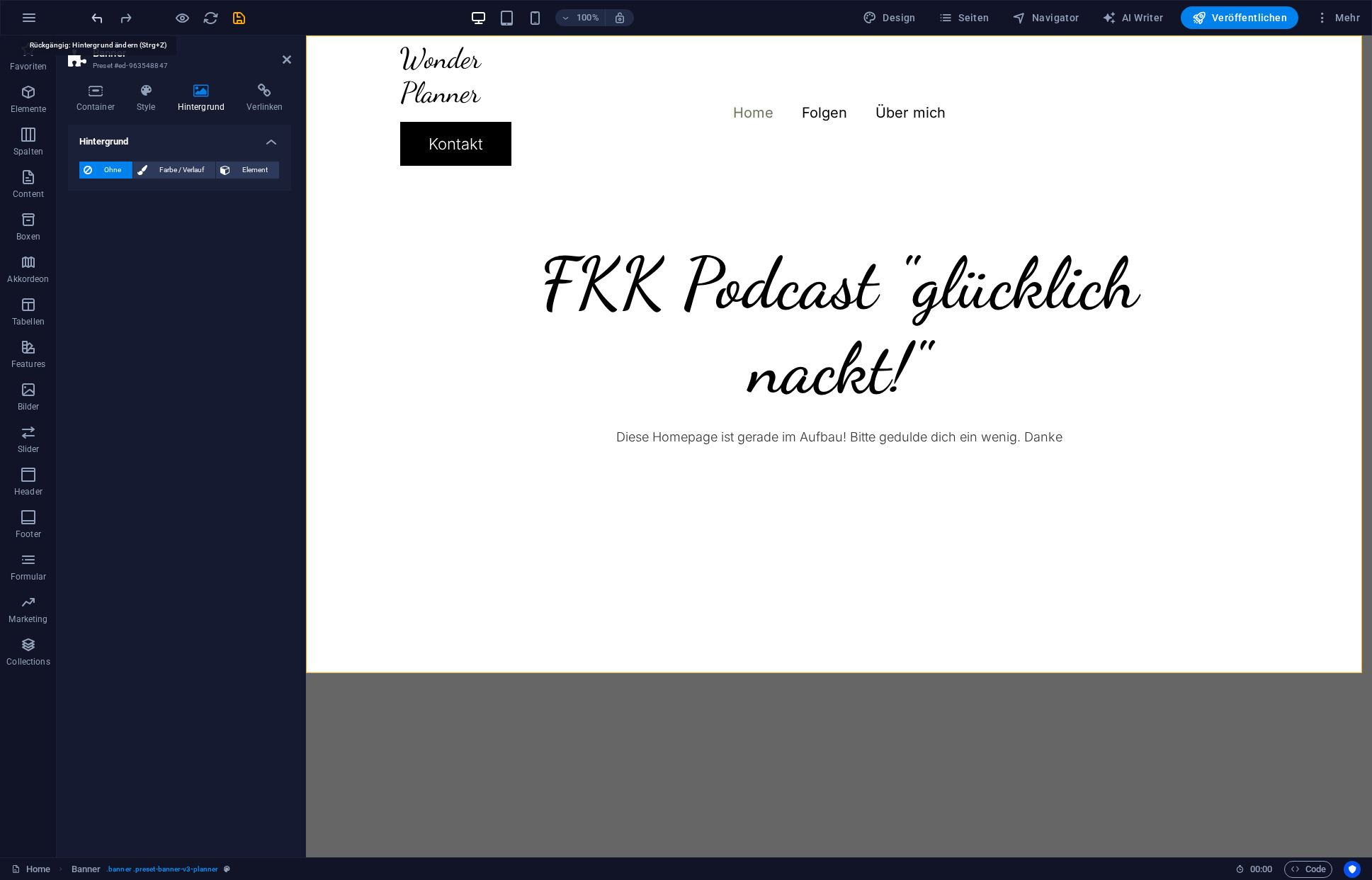
click at [96, 18] on icon "undo" at bounding box center [97, 18] width 16 height 16
click at [97, 18] on icon "undo" at bounding box center [97, 18] width 16 height 16
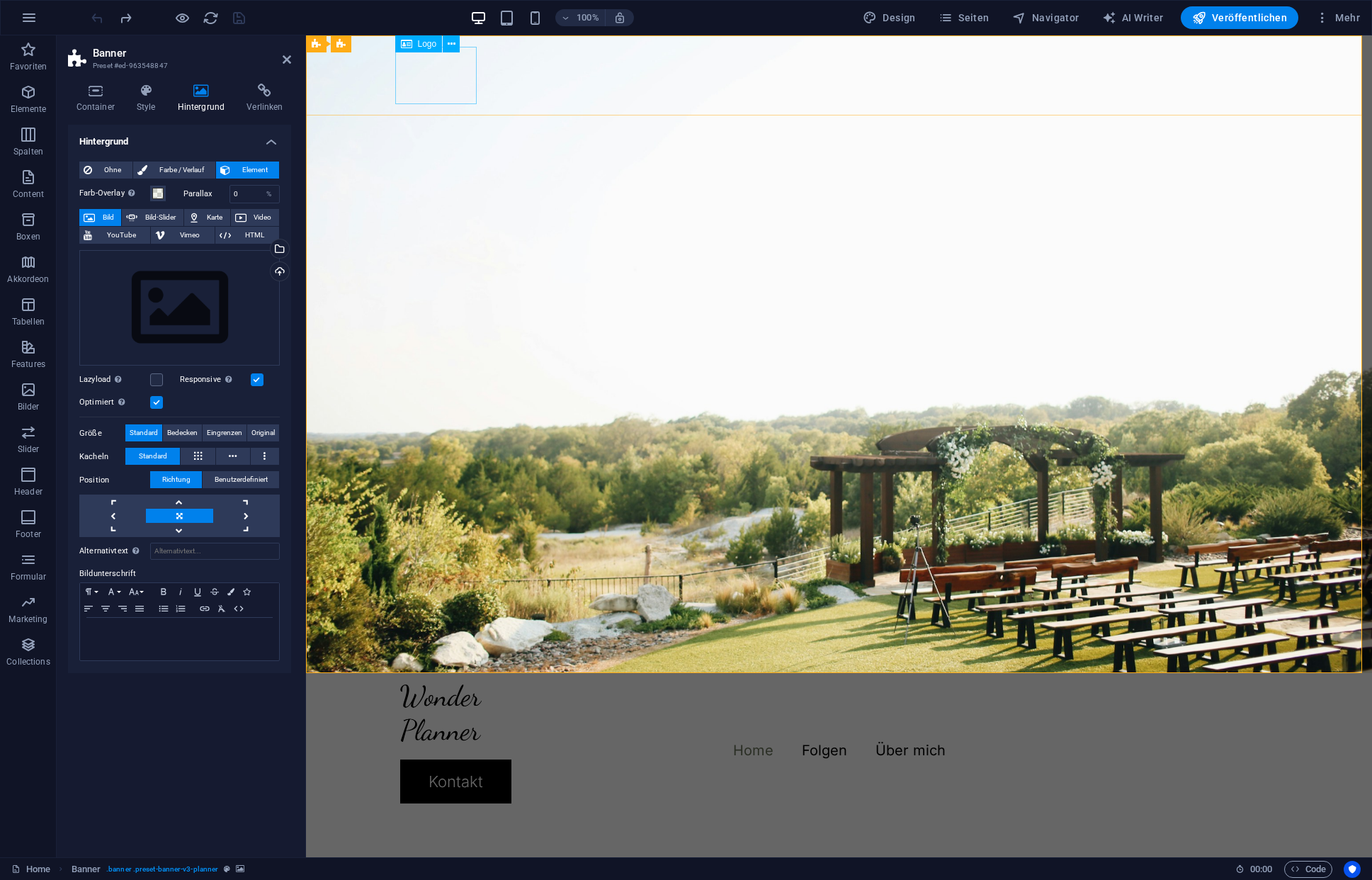
click at [448, 684] on div at bounding box center [840, 713] width 879 height 57
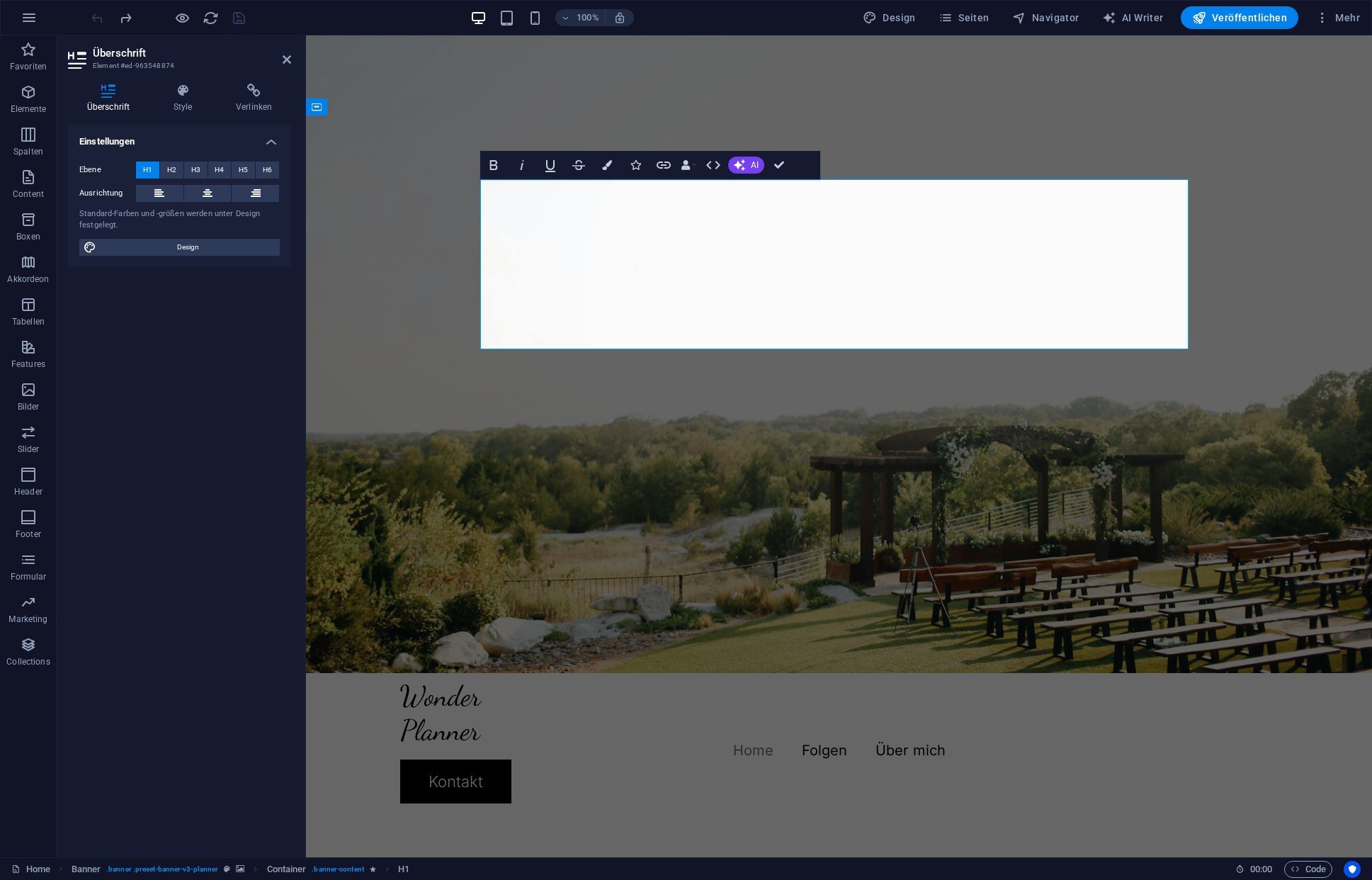
click at [937, 524] on figure at bounding box center [839, 354] width 1066 height 638
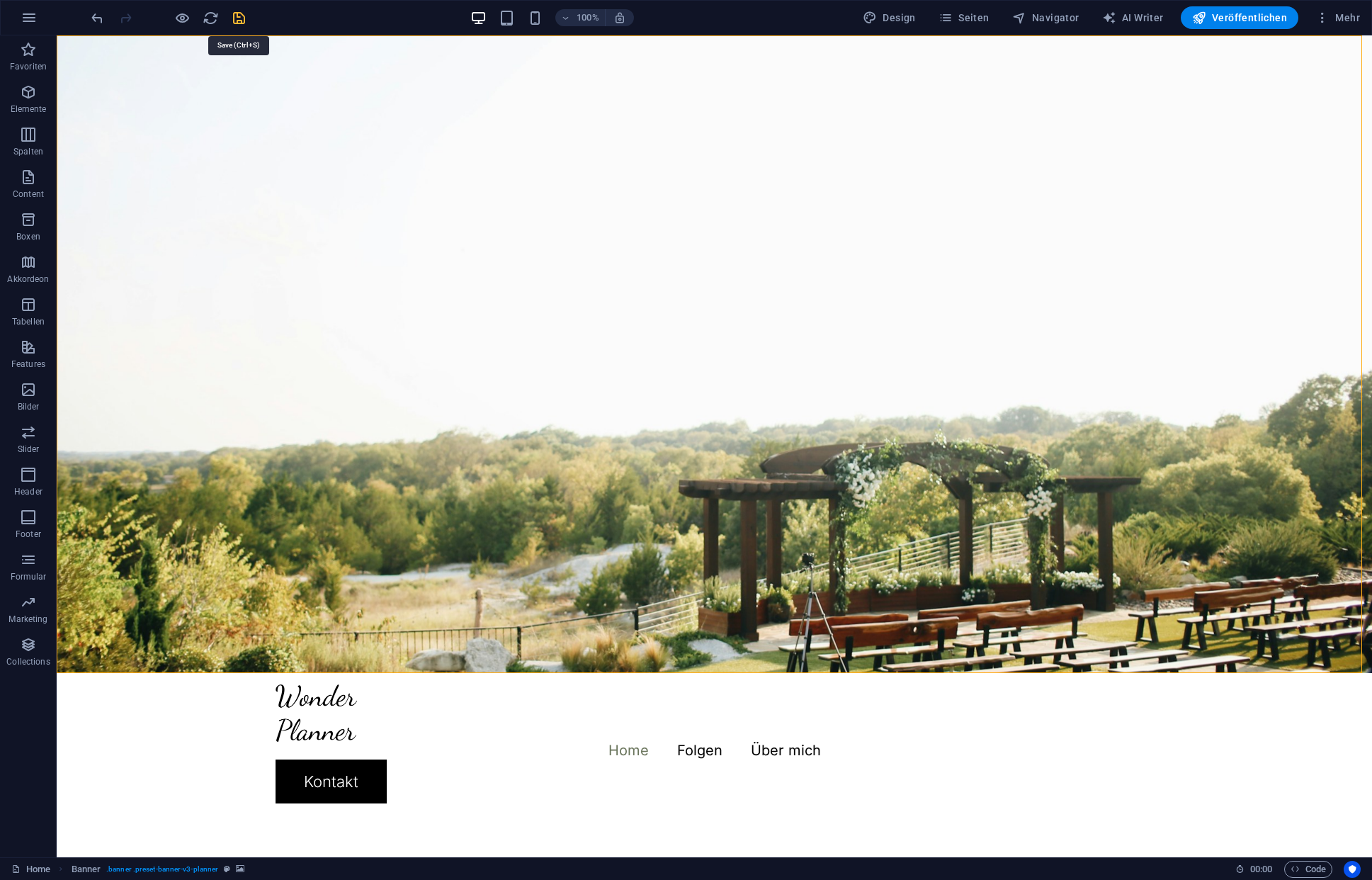
click at [241, 19] on icon "save" at bounding box center [239, 18] width 16 height 16
checkbox input "false"
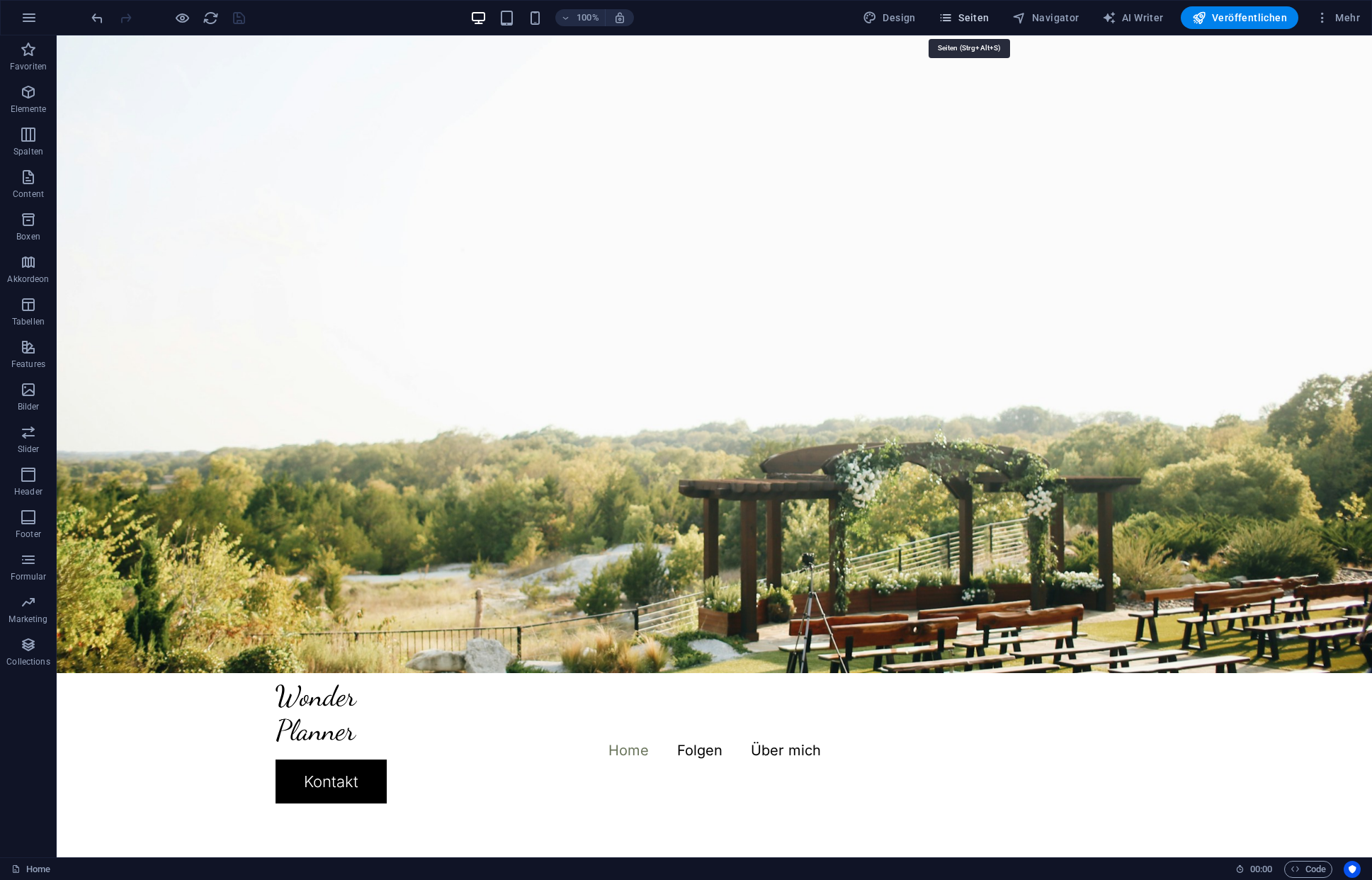
click at [966, 18] on span "Seiten" at bounding box center [965, 18] width 51 height 14
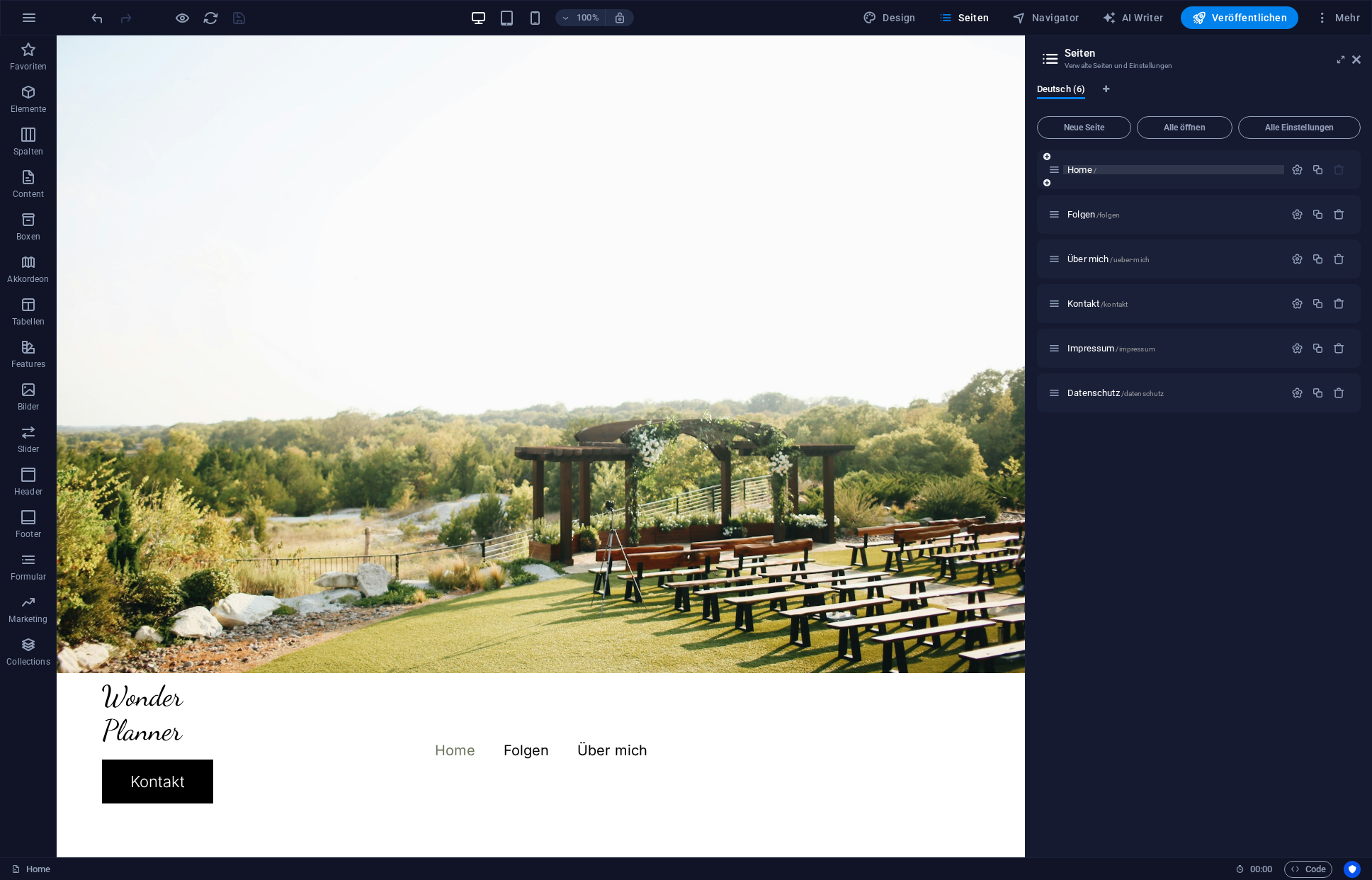
click at [1076, 170] on span "Home /" at bounding box center [1081, 169] width 29 height 11
click at [1076, 171] on span "Home /" at bounding box center [1081, 169] width 29 height 11
click at [34, 52] on icon "button" at bounding box center [28, 50] width 17 height 17
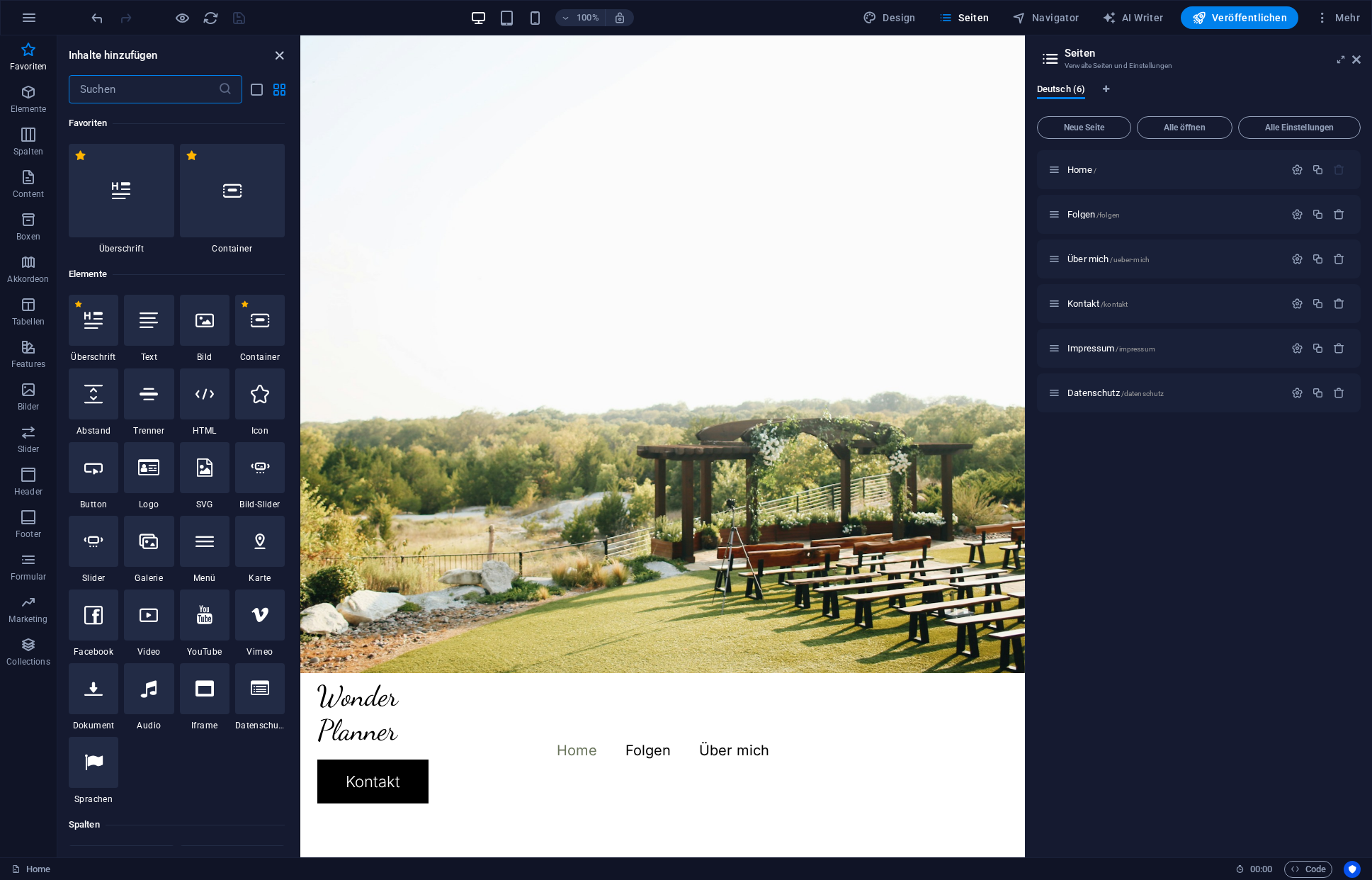
click at [279, 53] on icon "close panel" at bounding box center [279, 55] width 16 height 16
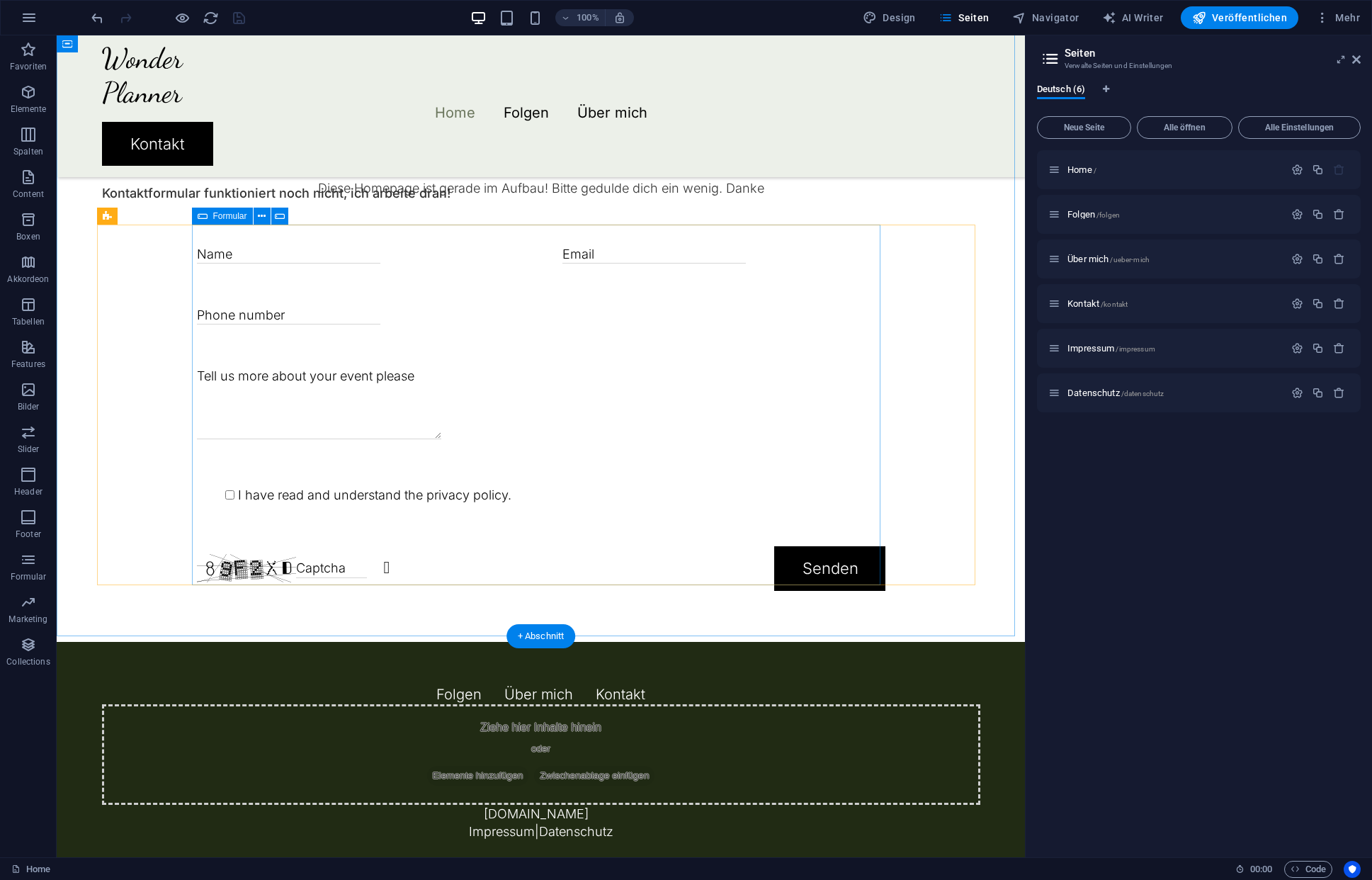
scroll to position [862, 0]
click at [204, 216] on icon at bounding box center [203, 216] width 10 height 17
click at [263, 216] on icon at bounding box center [262, 216] width 8 height 15
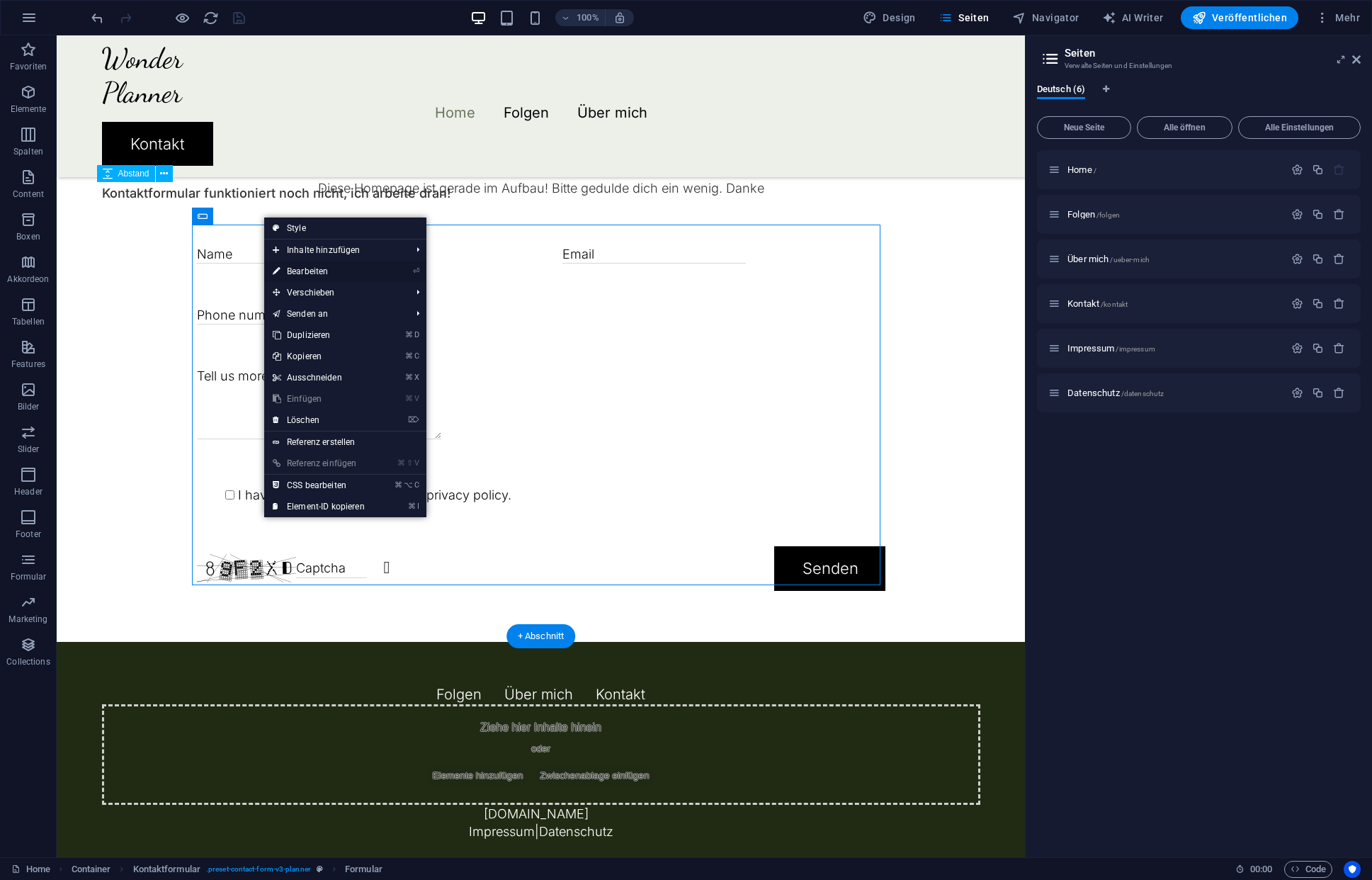
click at [327, 271] on link "⏎ Bearbeiten" at bounding box center [319, 271] width 109 height 21
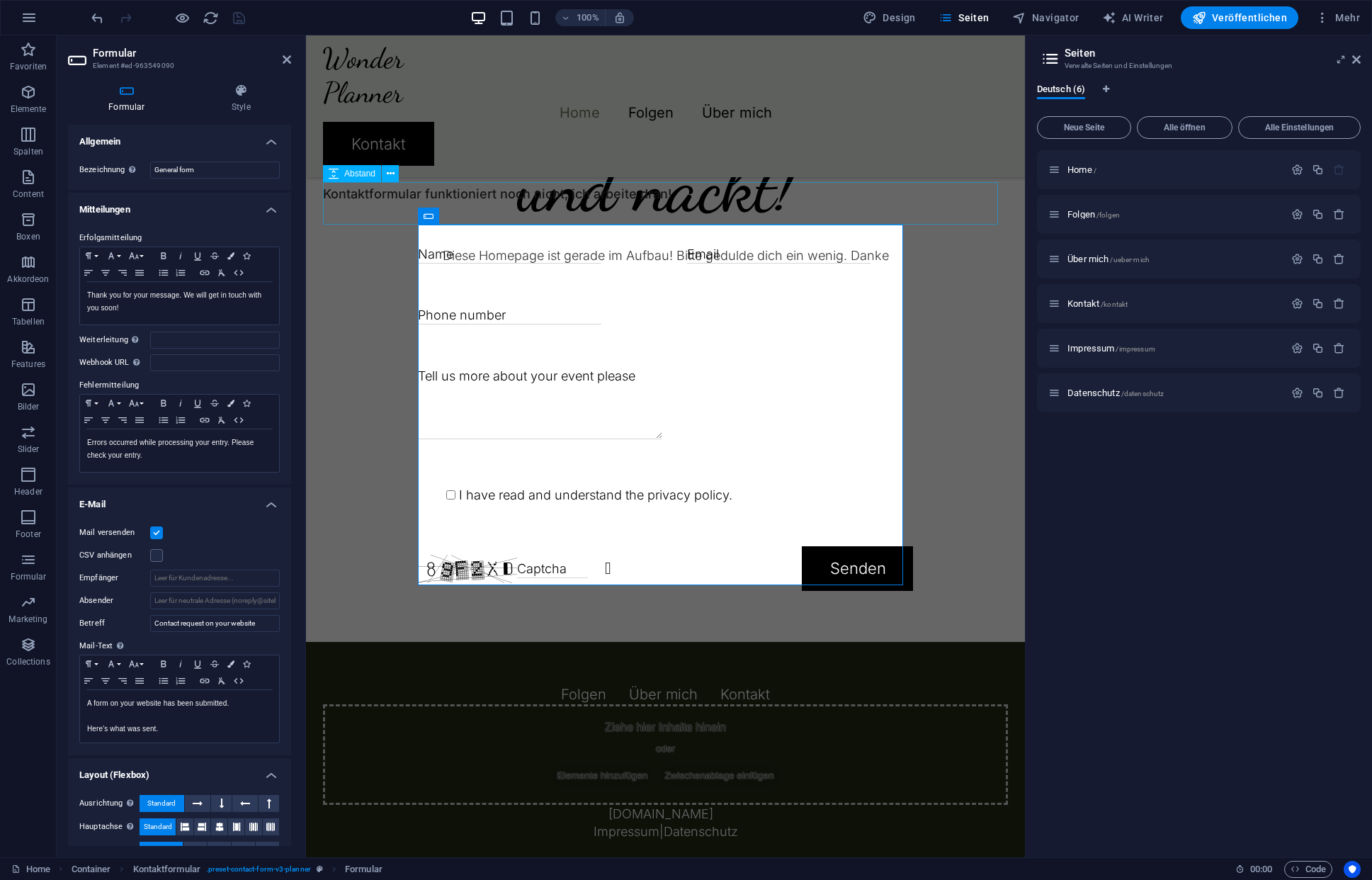
click at [719, 203] on div at bounding box center [665, 224] width 685 height 43
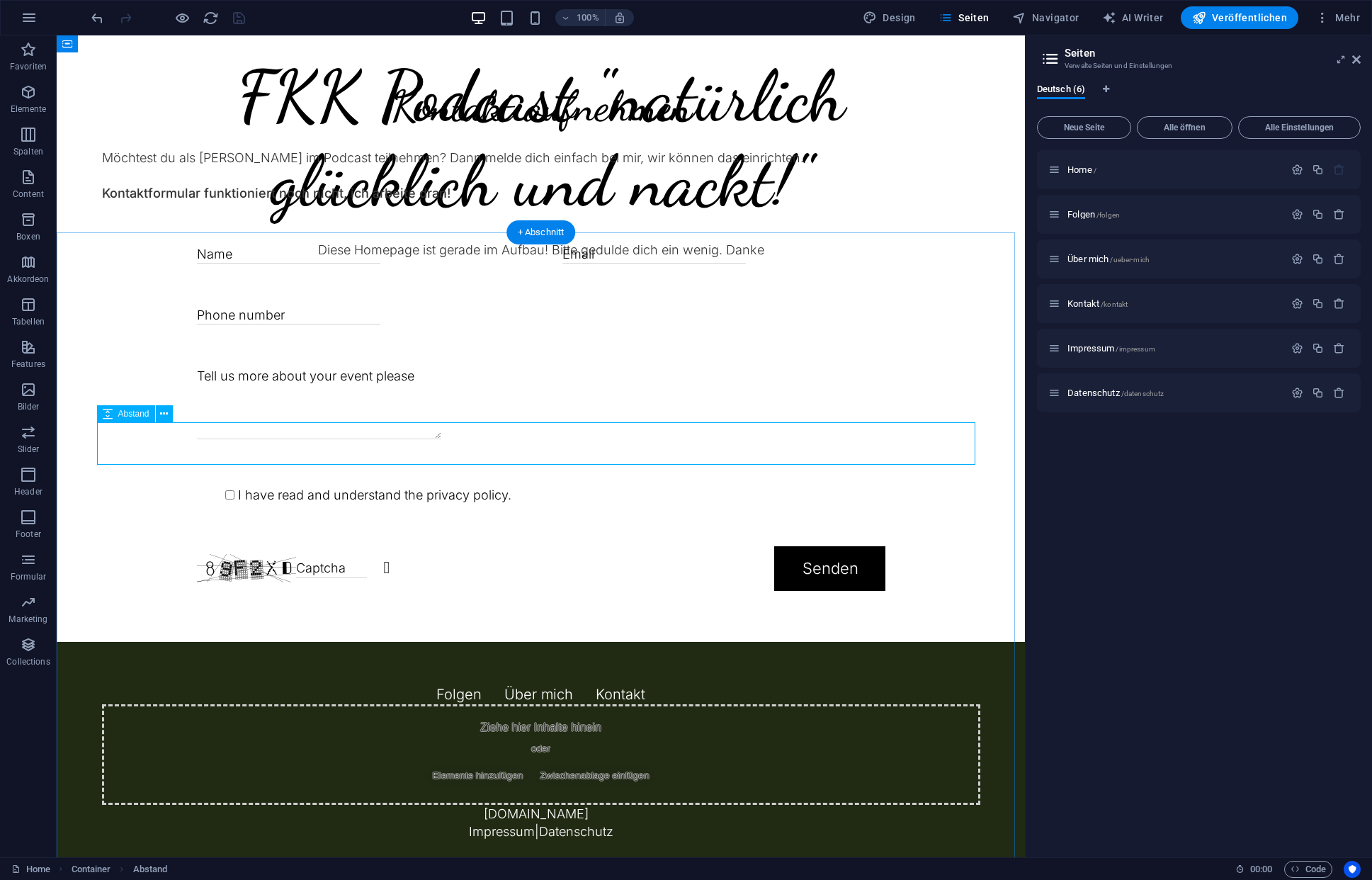
scroll to position [0, 0]
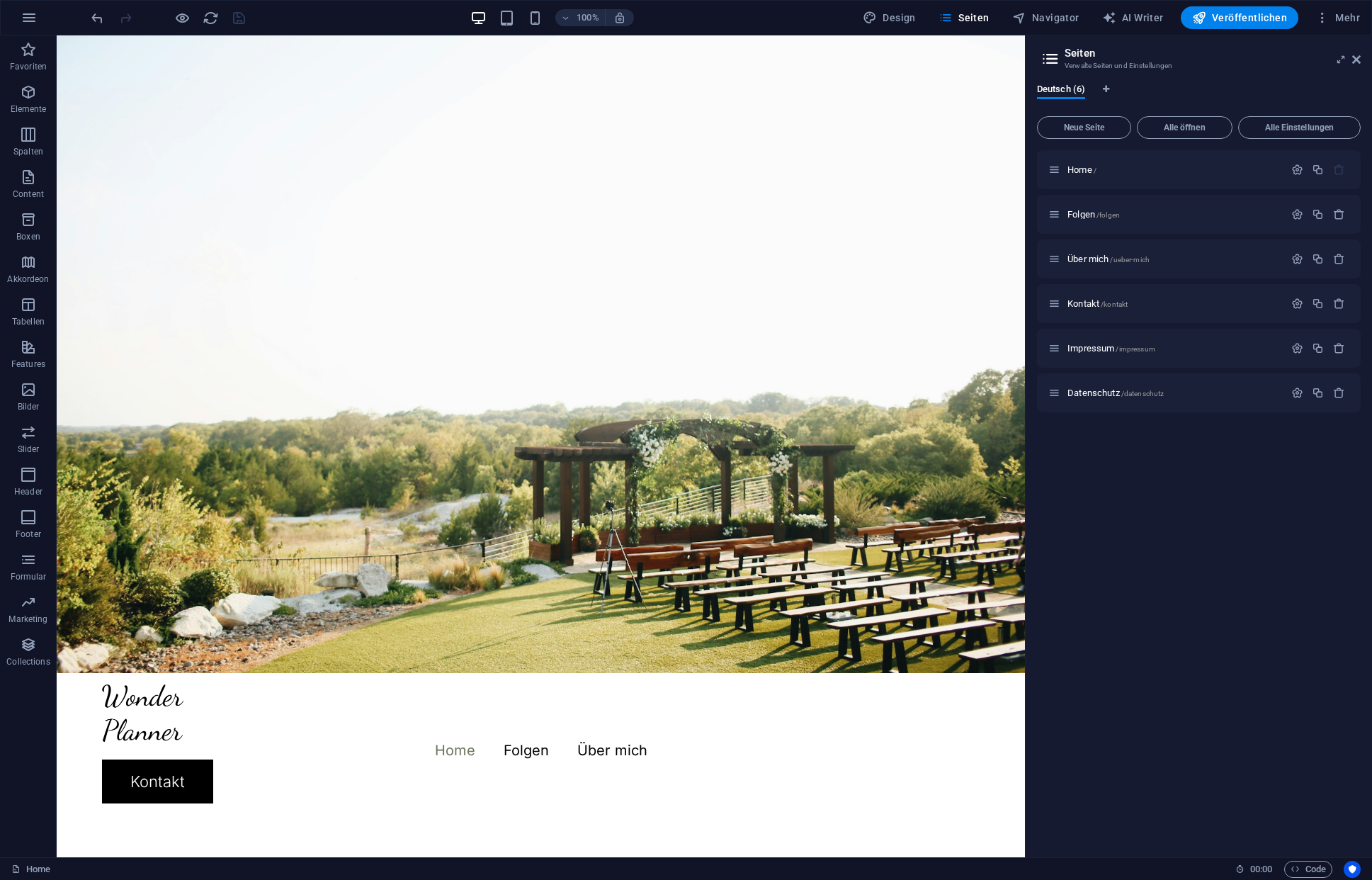
click at [317, 12] on div "100% Design Seiten Navigator AI Writer Veröffentlichen Mehr" at bounding box center [727, 18] width 1277 height 23
